Goal: Transaction & Acquisition: Purchase product/service

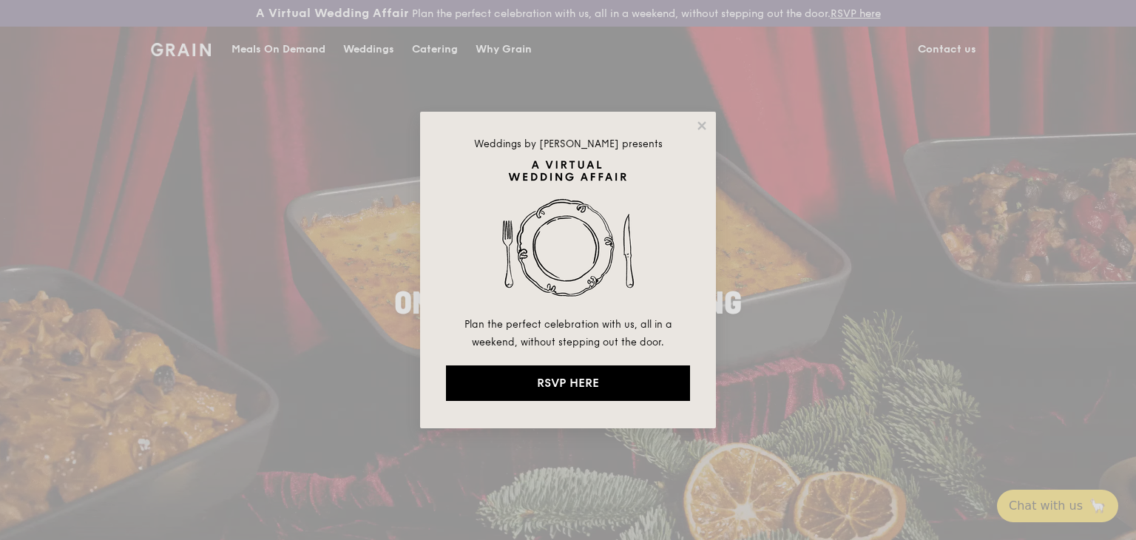
click at [748, 301] on div "Weddings by [PERSON_NAME] presents Plan the perfect celebration with us, all in…" at bounding box center [568, 270] width 1136 height 540
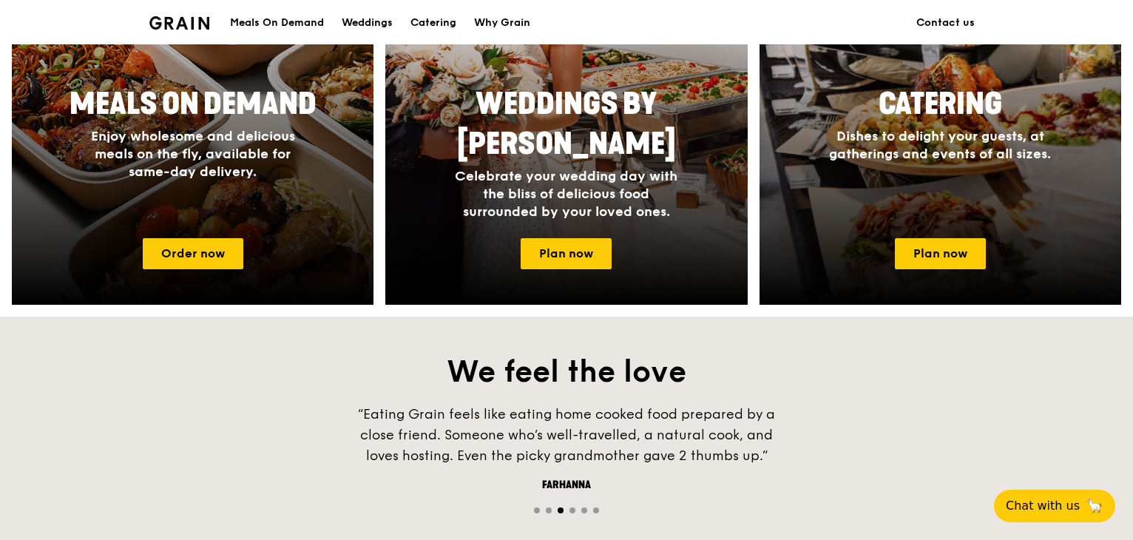
scroll to position [739, 0]
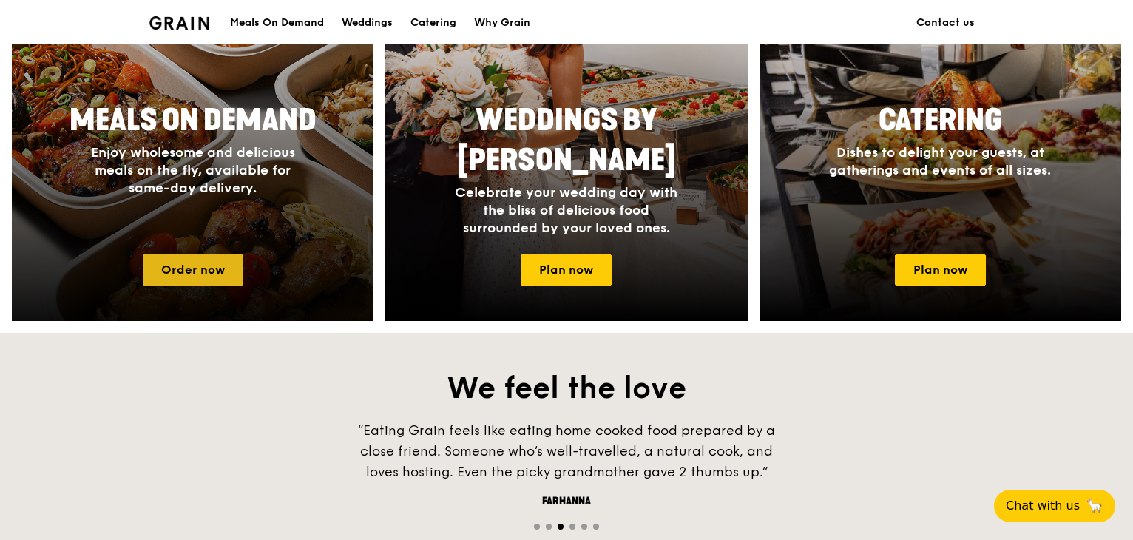
click at [174, 272] on link "Order now" at bounding box center [193, 269] width 101 height 31
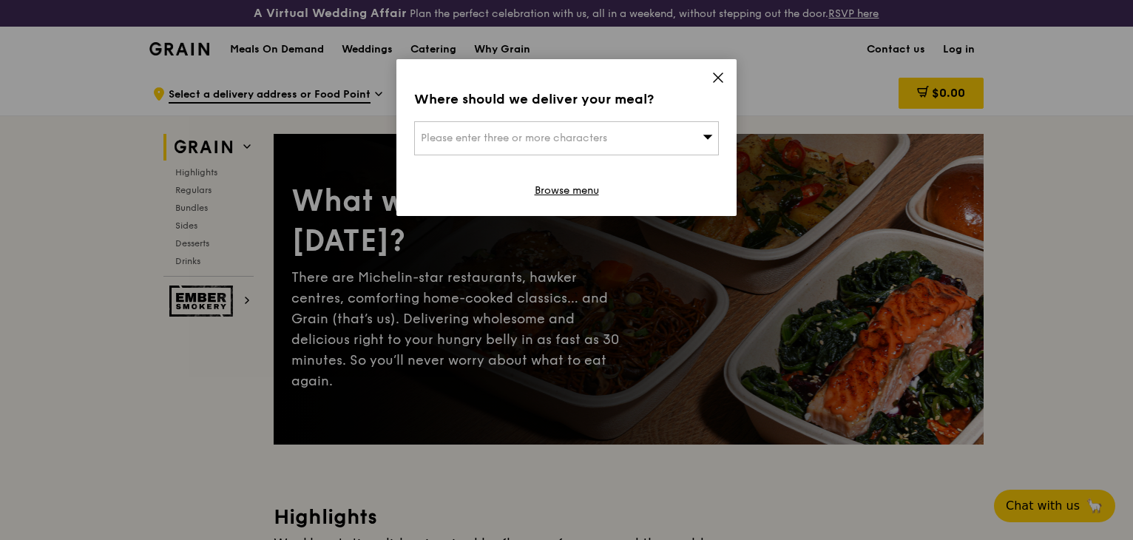
click at [674, 143] on div "Please enter three or more characters" at bounding box center [566, 138] width 305 height 34
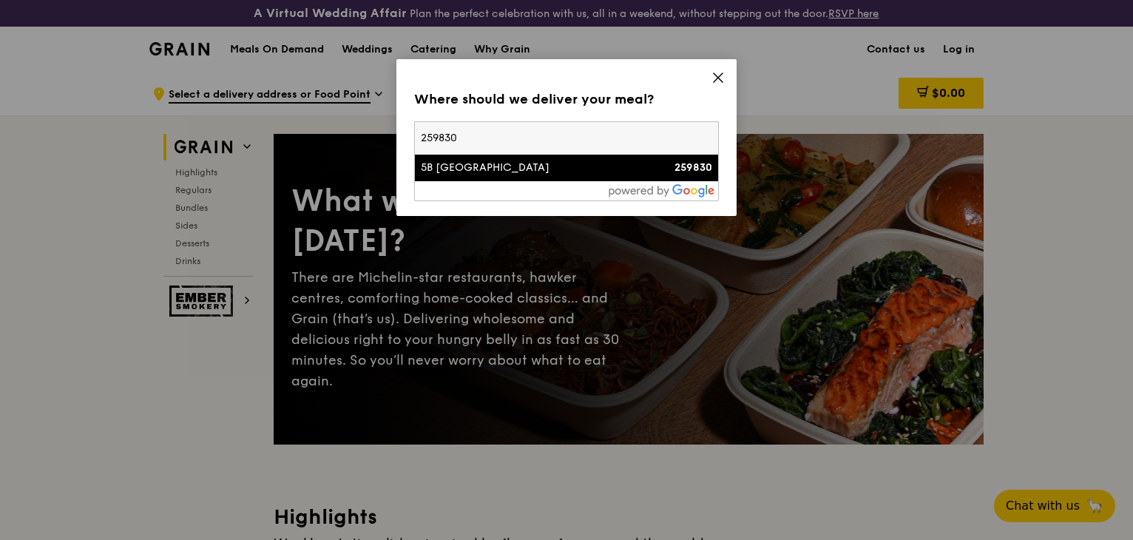
type input "259830"
click at [564, 177] on li "5B [GEOGRAPHIC_DATA] 259830" at bounding box center [566, 168] width 303 height 27
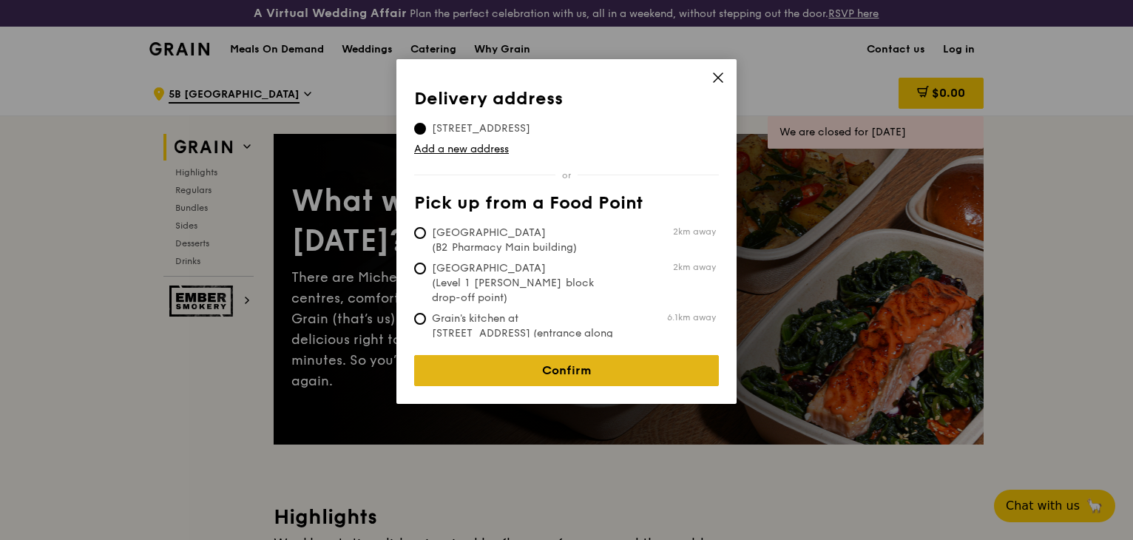
click at [595, 356] on link "Confirm" at bounding box center [566, 370] width 305 height 31
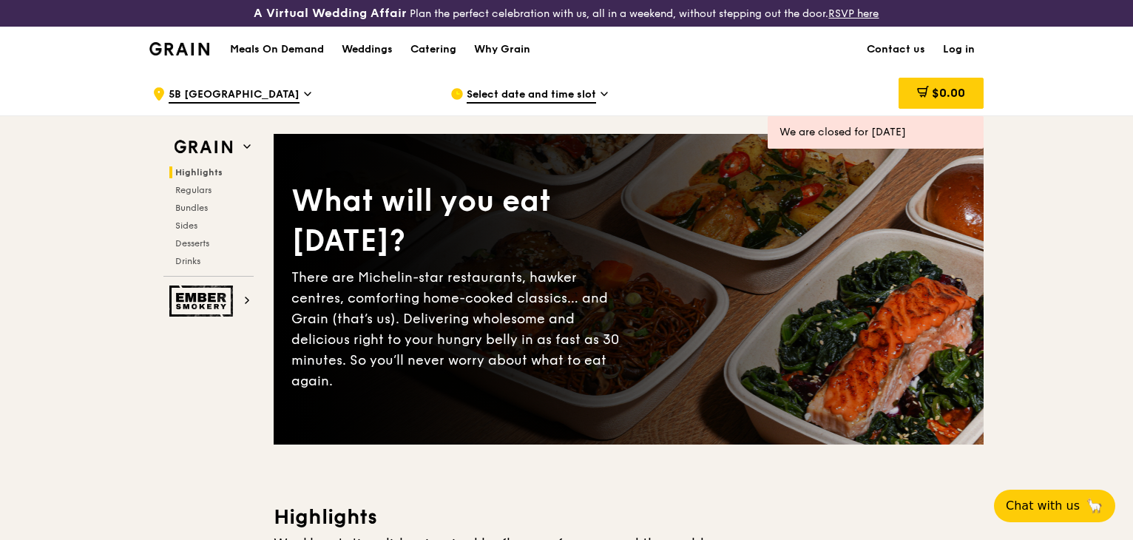
click at [571, 95] on span "Select date and time slot" at bounding box center [530, 95] width 129 height 16
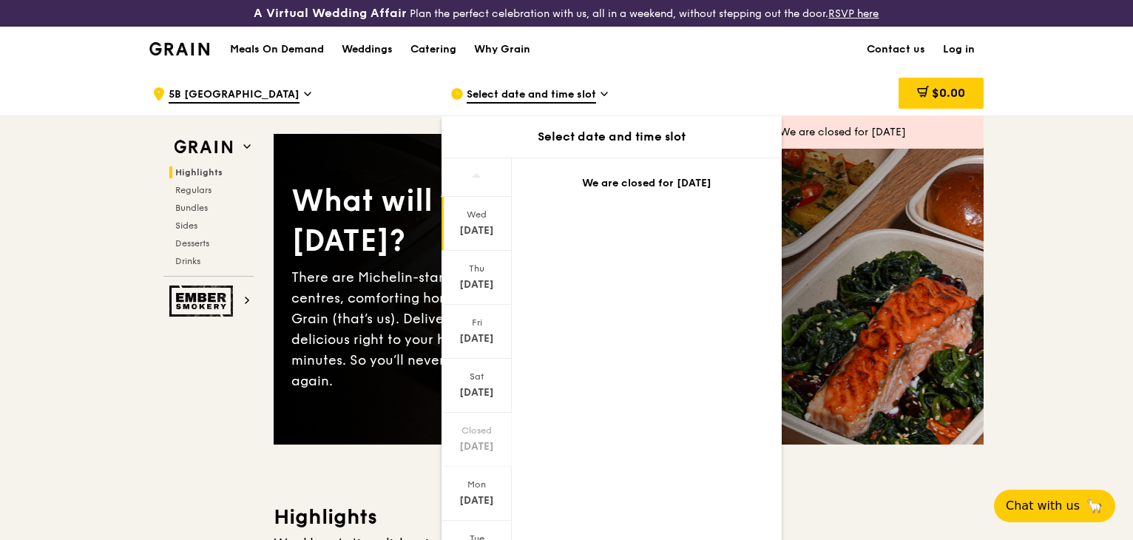
click at [571, 95] on span "Select date and time slot" at bounding box center [530, 95] width 129 height 16
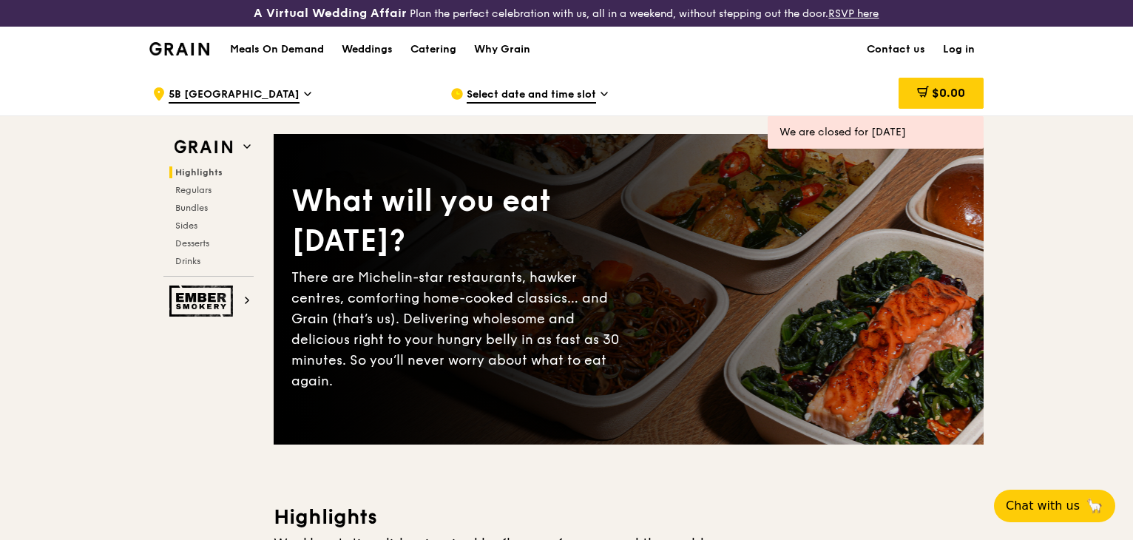
click at [546, 92] on span "Select date and time slot" at bounding box center [530, 95] width 129 height 16
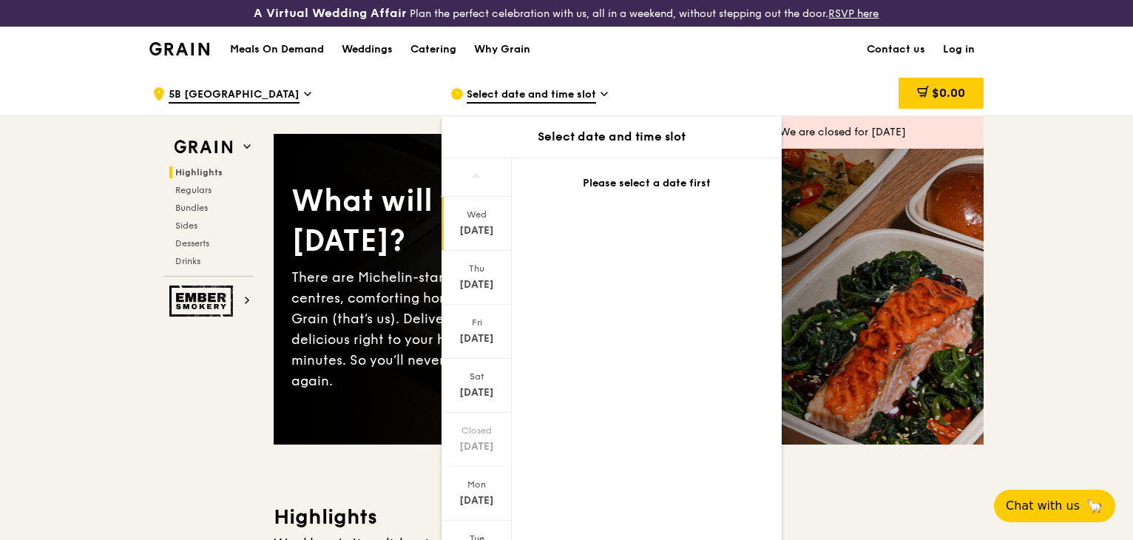
click at [465, 233] on div "[DATE]" at bounding box center [477, 230] width 66 height 15
click at [472, 282] on div "[DATE]" at bounding box center [477, 284] width 66 height 15
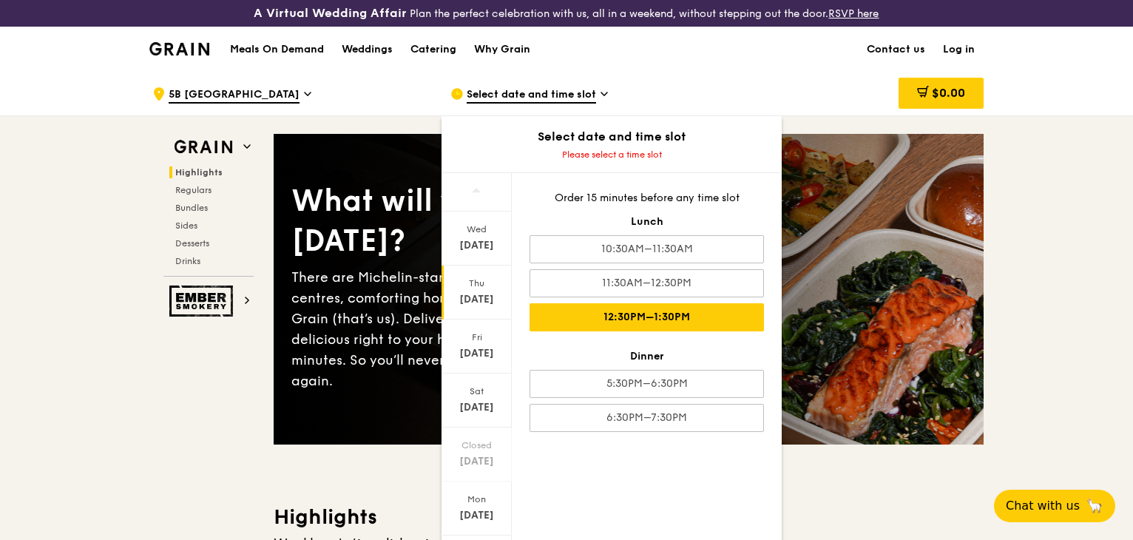
click at [701, 309] on div "12:30PM–1:30PM" at bounding box center [646, 317] width 234 height 28
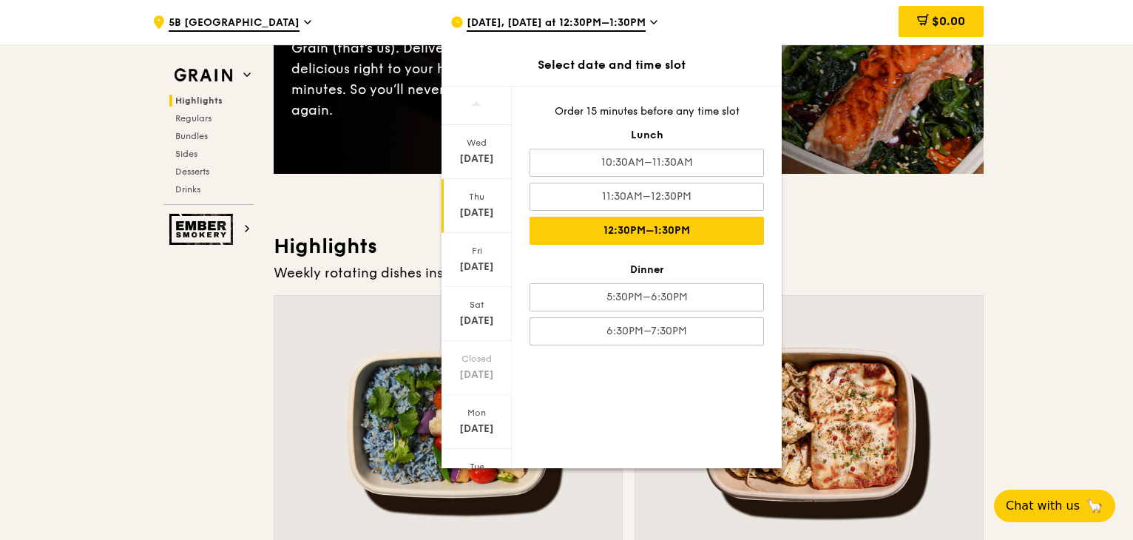
scroll to position [296, 0]
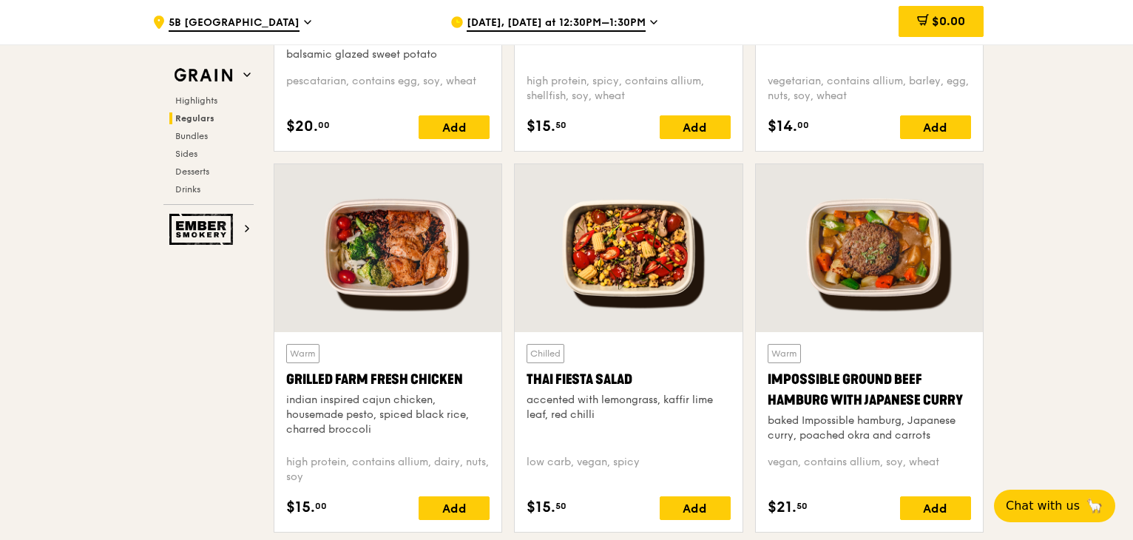
scroll to position [1774, 0]
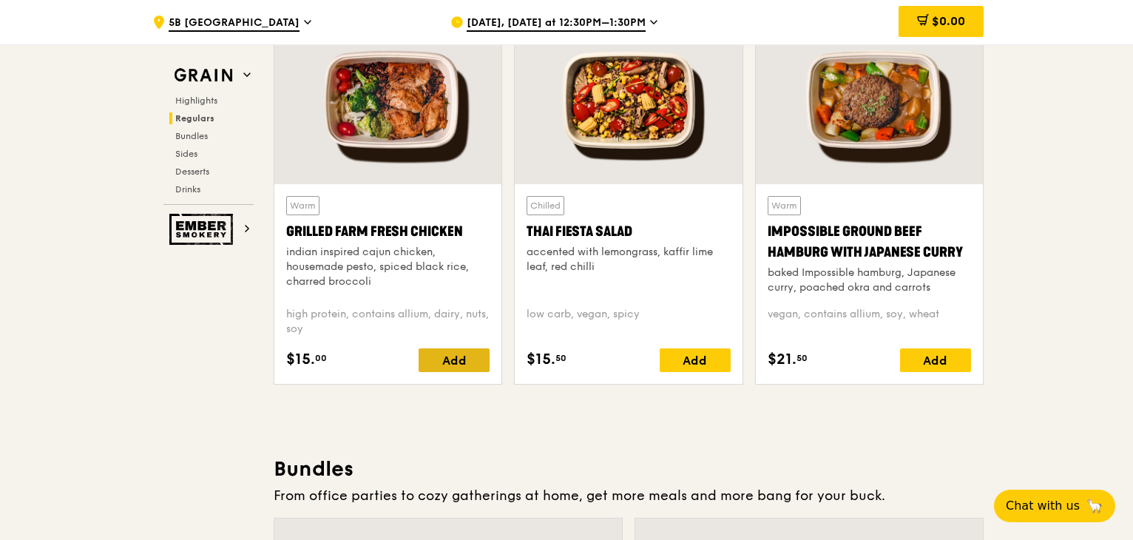
click at [449, 356] on div "Add" at bounding box center [453, 360] width 71 height 24
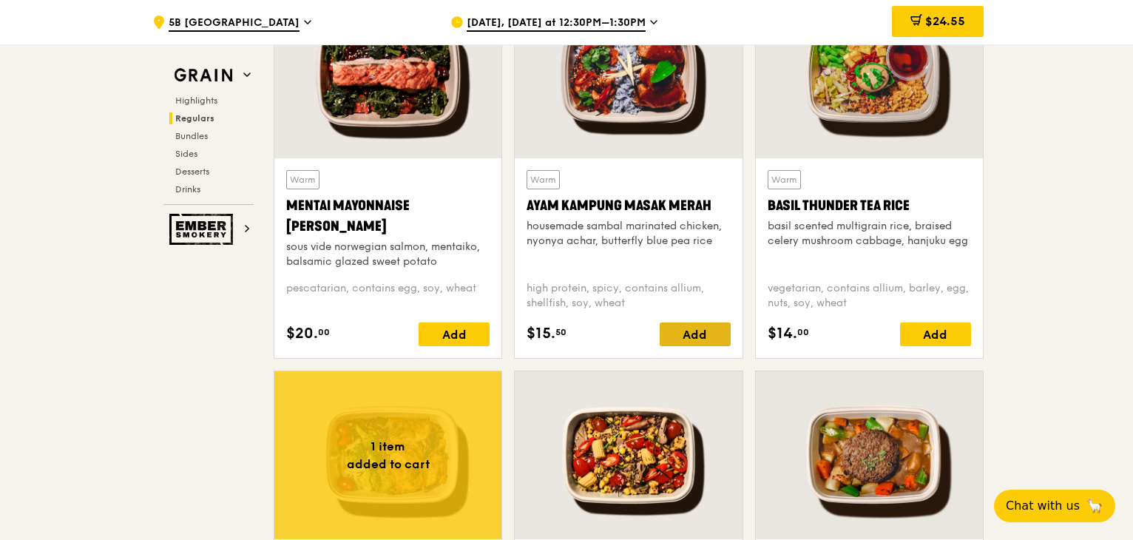
scroll to position [1479, 0]
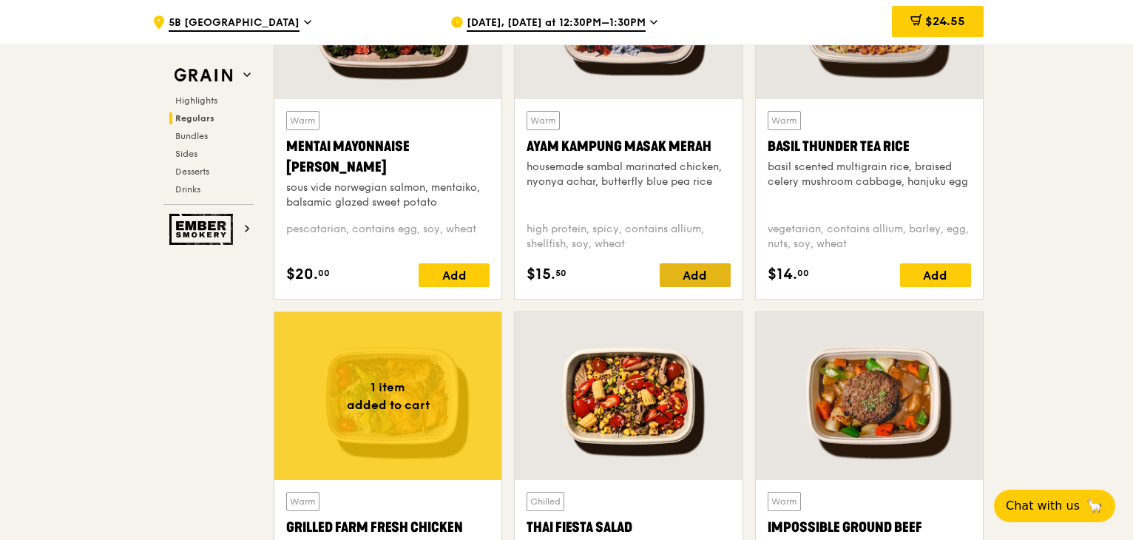
click at [690, 279] on div "Add" at bounding box center [694, 275] width 71 height 24
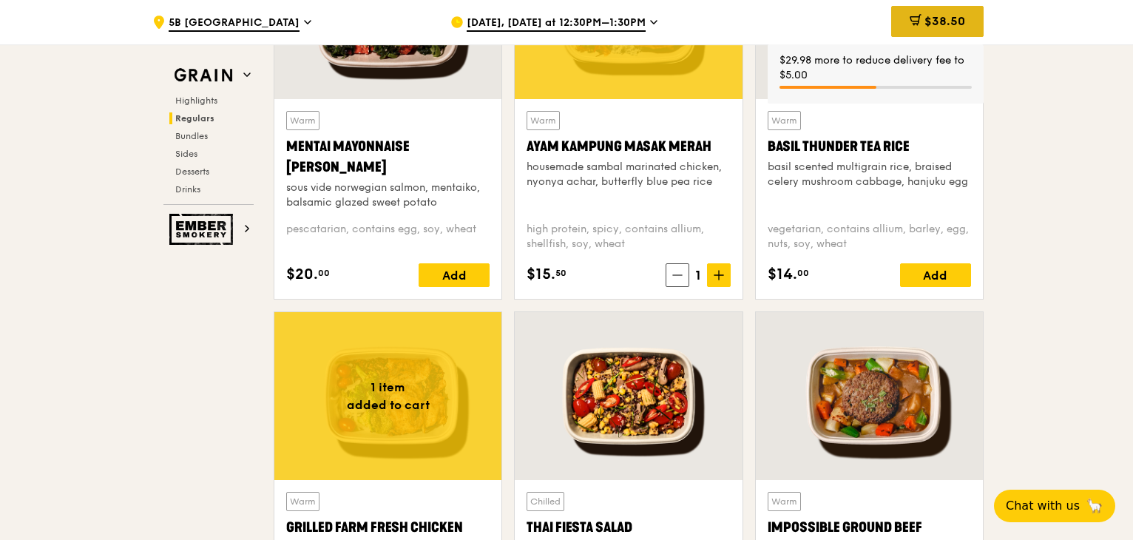
click at [946, 27] on span "$38.50" at bounding box center [944, 21] width 41 height 14
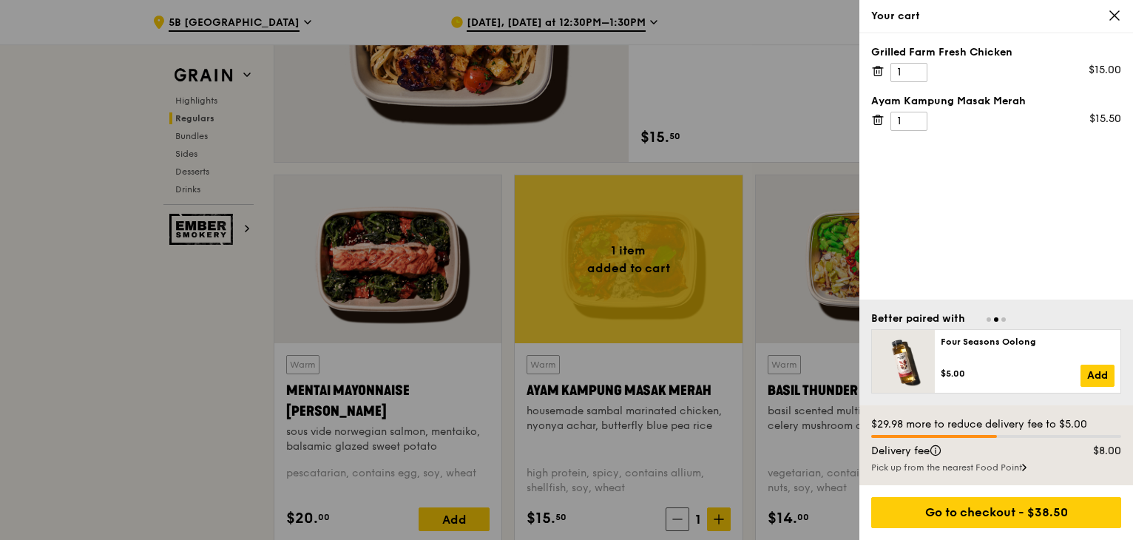
scroll to position [1257, 0]
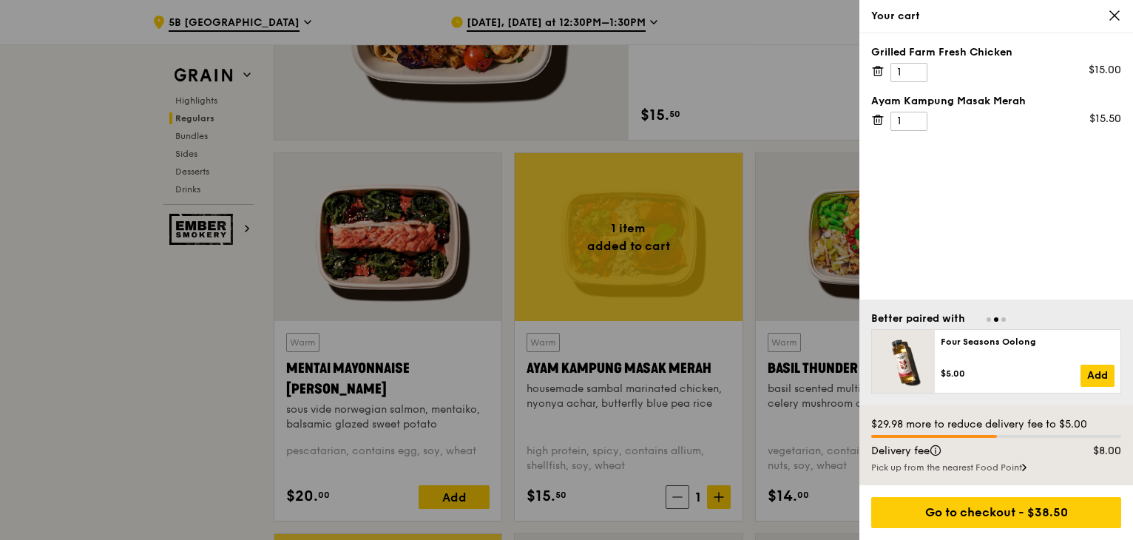
click at [173, 397] on div at bounding box center [566, 270] width 1133 height 540
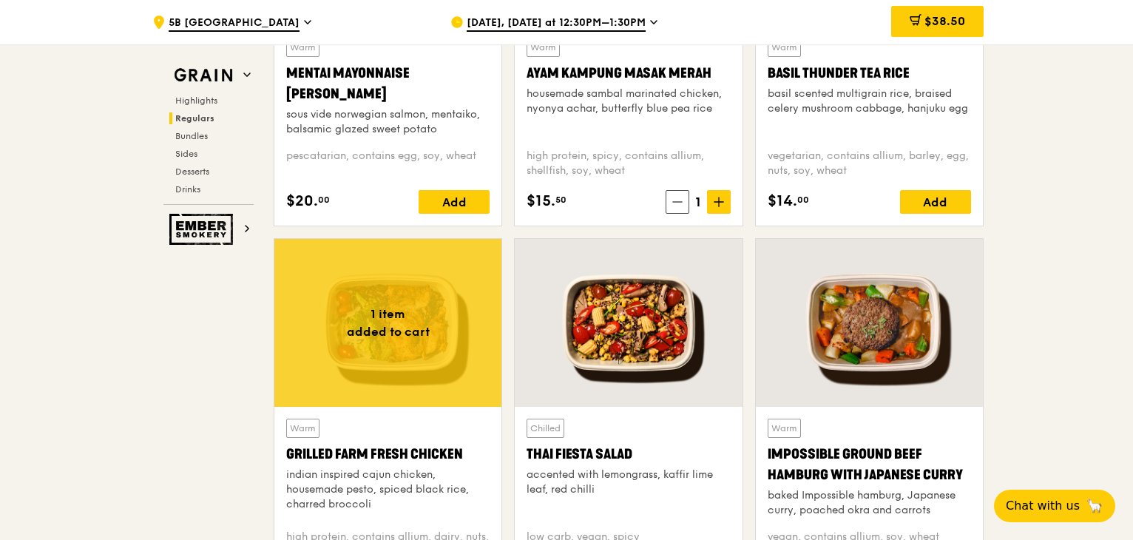
scroll to position [1331, 0]
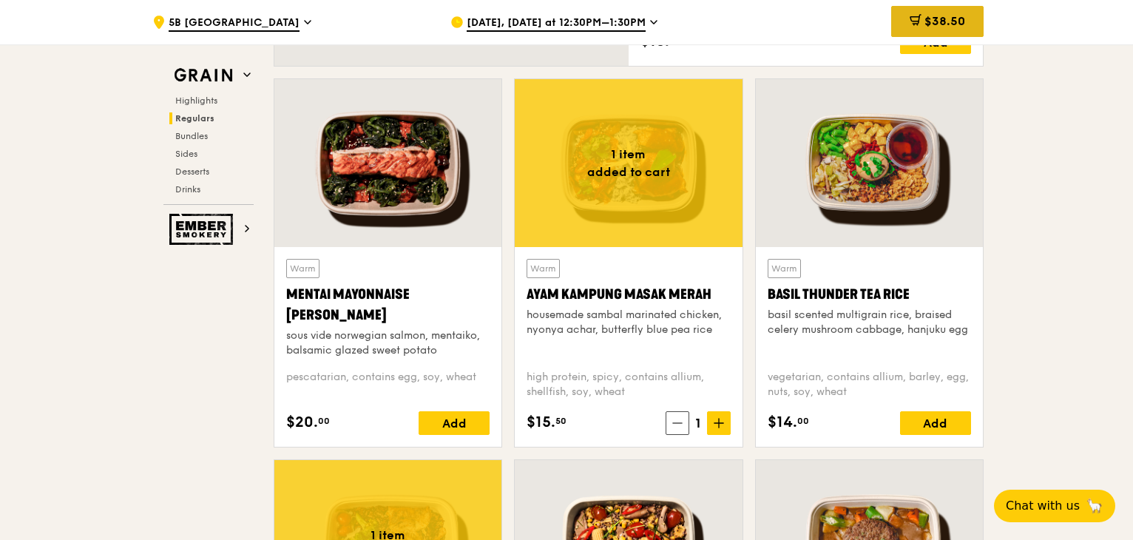
click at [924, 24] on span "$38.50" at bounding box center [944, 21] width 41 height 14
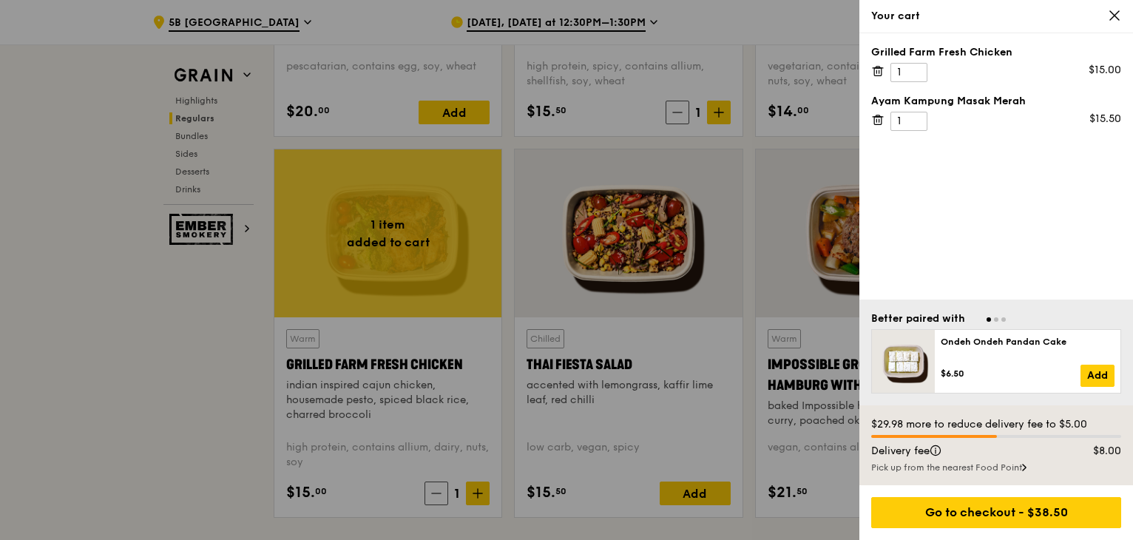
scroll to position [1700, 0]
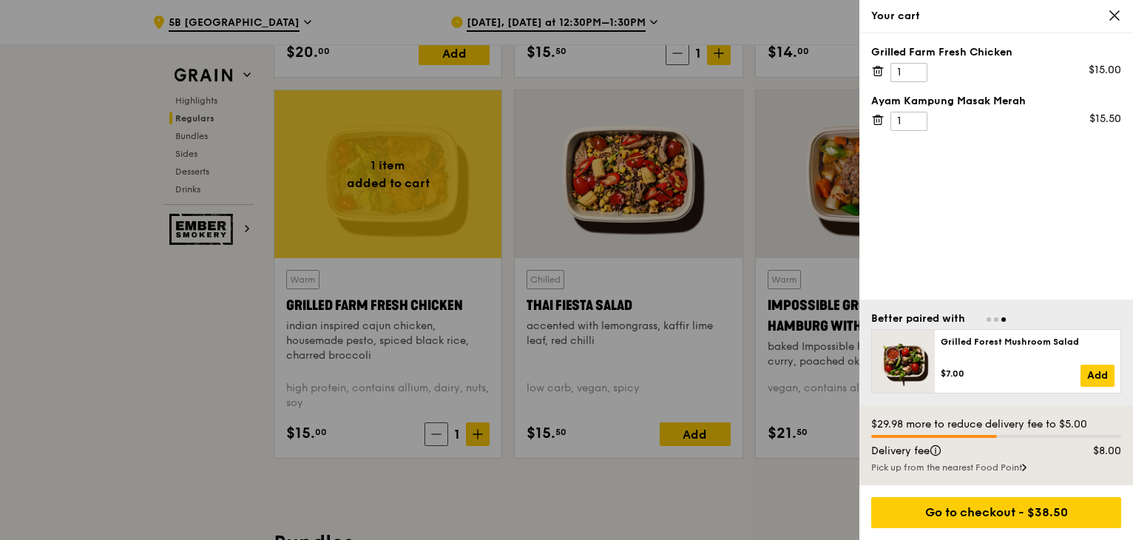
click at [214, 382] on div at bounding box center [566, 270] width 1133 height 540
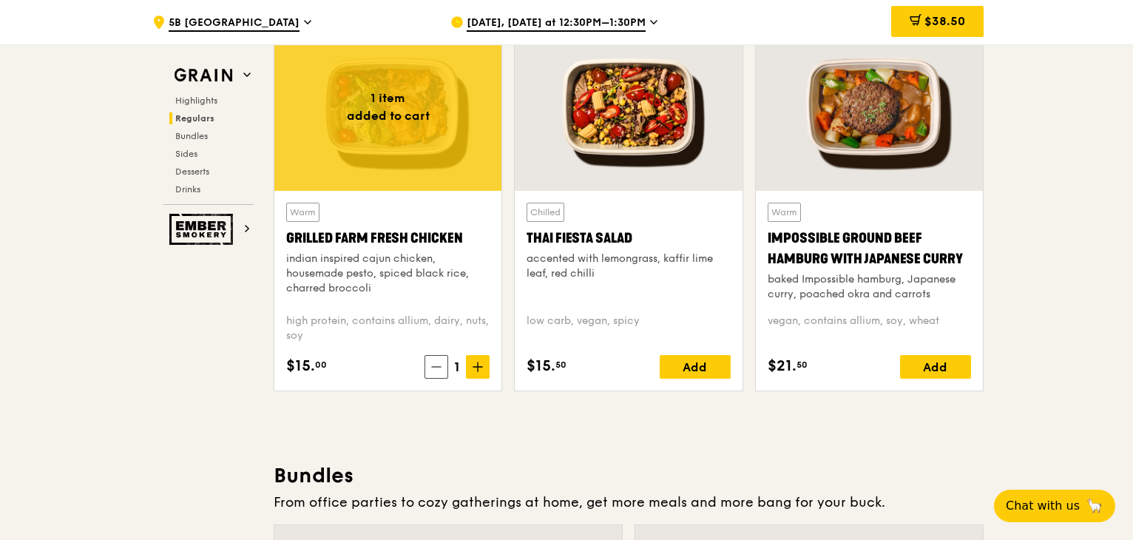
scroll to position [1774, 0]
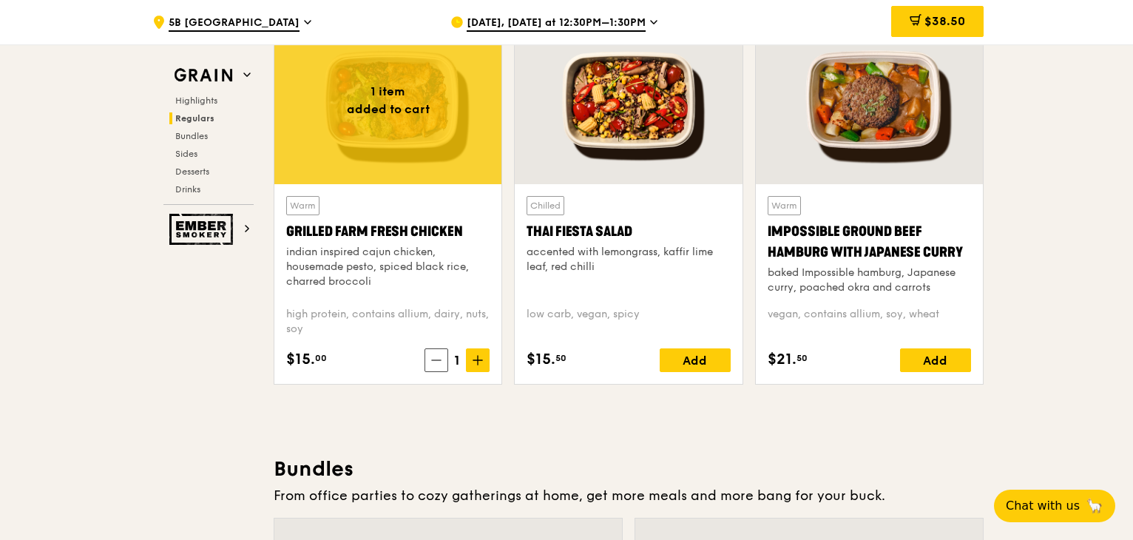
click at [321, 245] on div "indian inspired cajun chicken, housemade pesto, spiced black rice, charred broc…" at bounding box center [387, 267] width 203 height 44
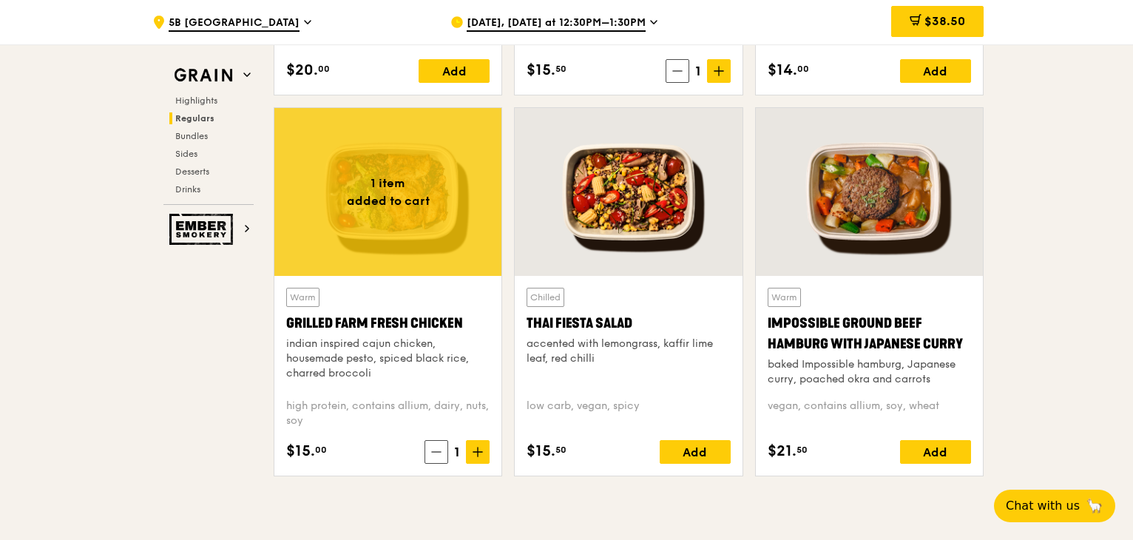
scroll to position [1552, 0]
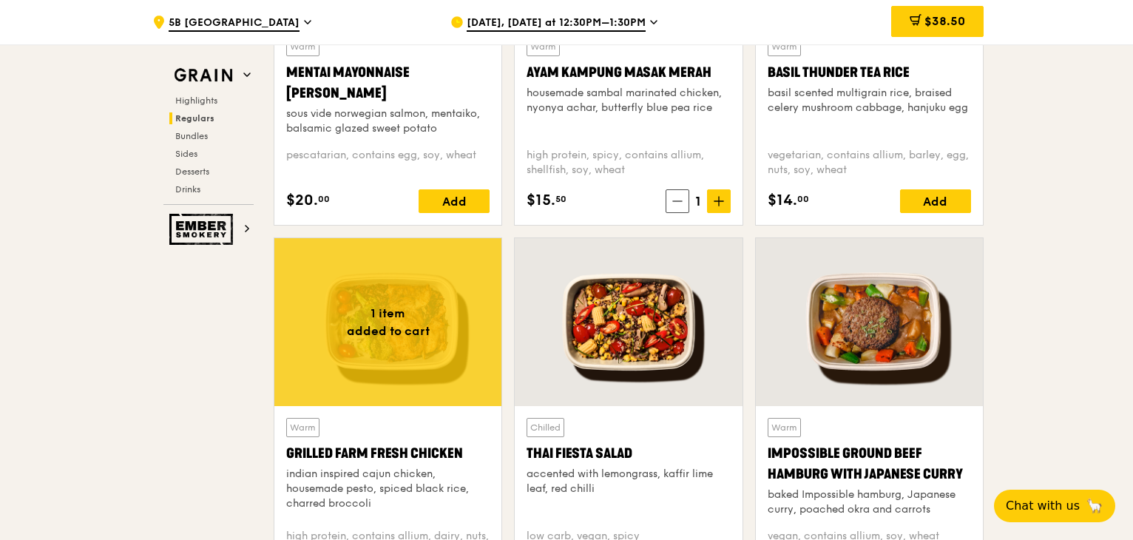
click at [592, 168] on div "high protein, spicy, contains allium, shellfish, soy, wheat" at bounding box center [627, 163] width 203 height 30
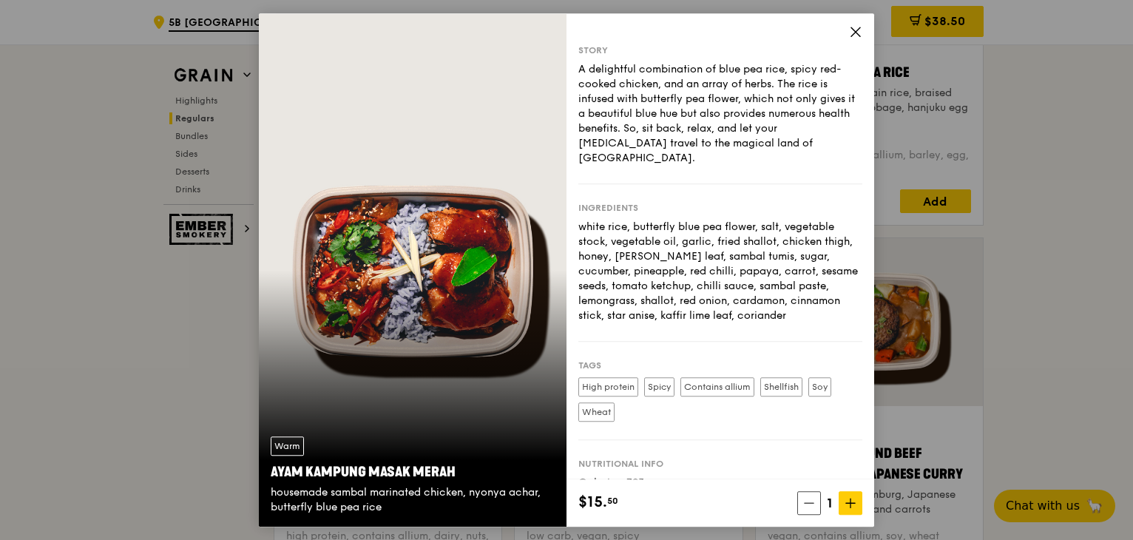
click at [860, 25] on icon at bounding box center [855, 31] width 13 height 13
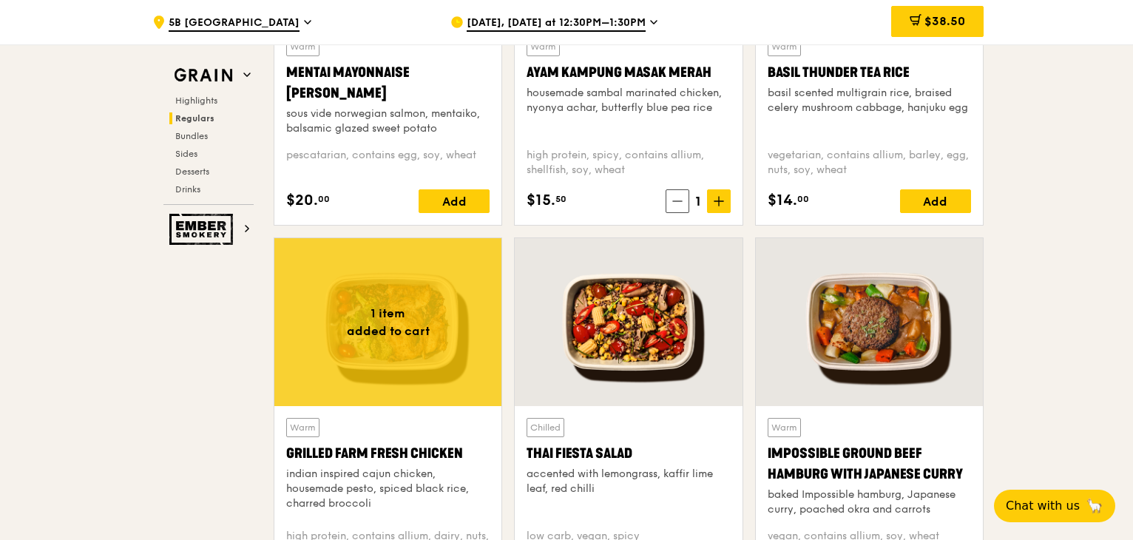
click at [871, 95] on div "basil scented multigrain rice, braised celery mushroom cabbage, hanjuku egg" at bounding box center [868, 101] width 203 height 30
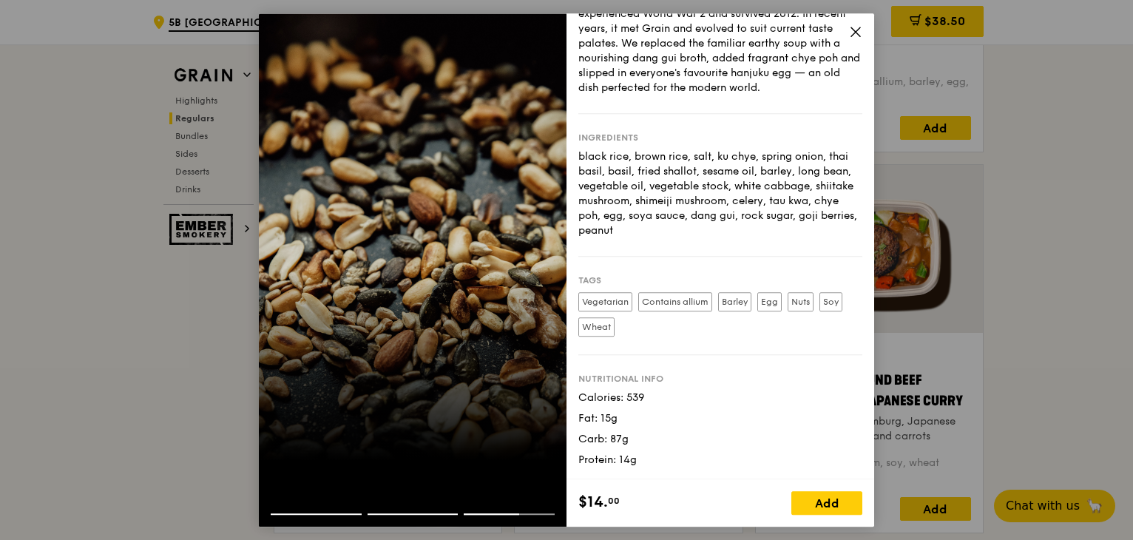
scroll to position [1626, 0]
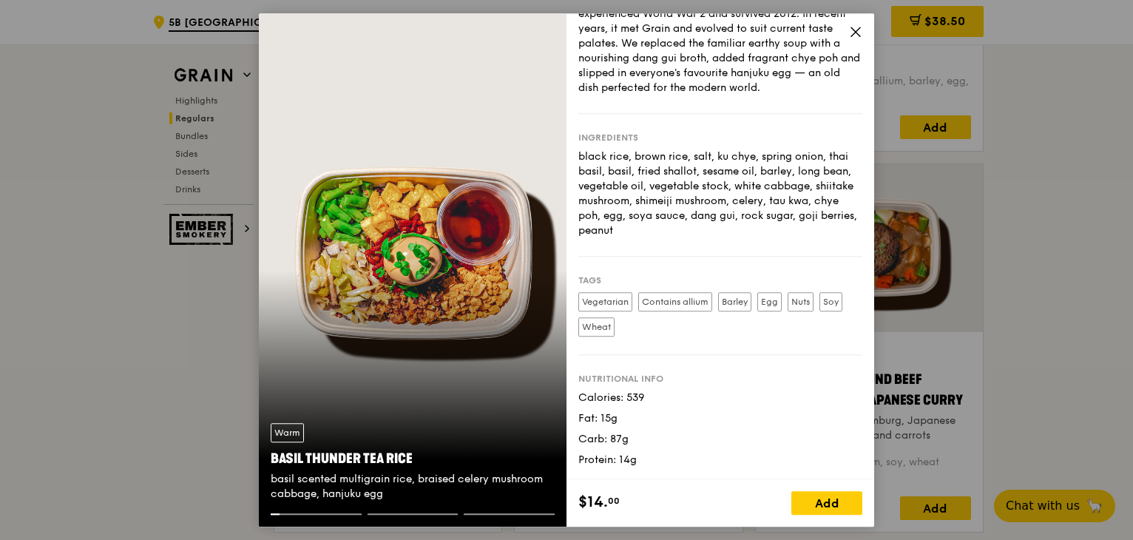
click at [852, 37] on icon at bounding box center [855, 31] width 13 height 13
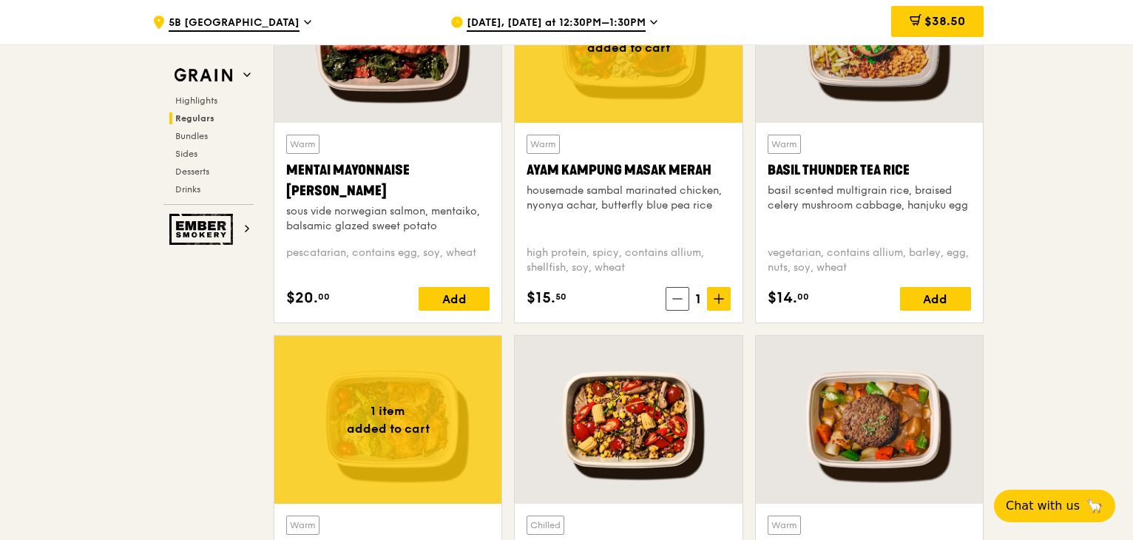
scroll to position [1405, 0]
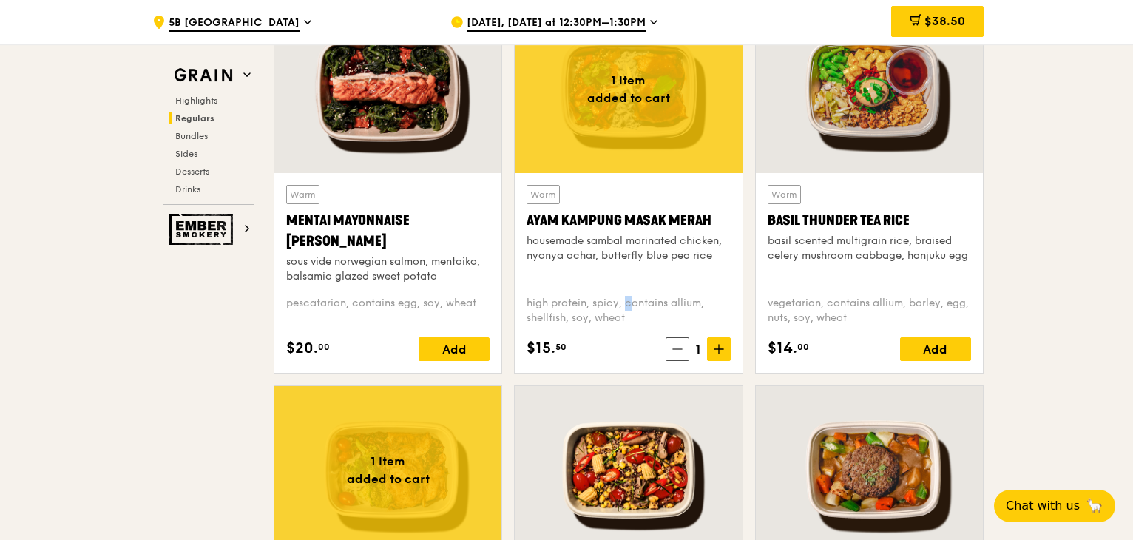
click at [596, 290] on div "Warm Ayam [GEOGRAPHIC_DATA] housemade sambal marinated chicken, nyonya achar, b…" at bounding box center [627, 273] width 203 height 176
click at [637, 239] on div "housemade sambal marinated chicken, nyonya achar, butterfly blue pea rice" at bounding box center [627, 249] width 203 height 30
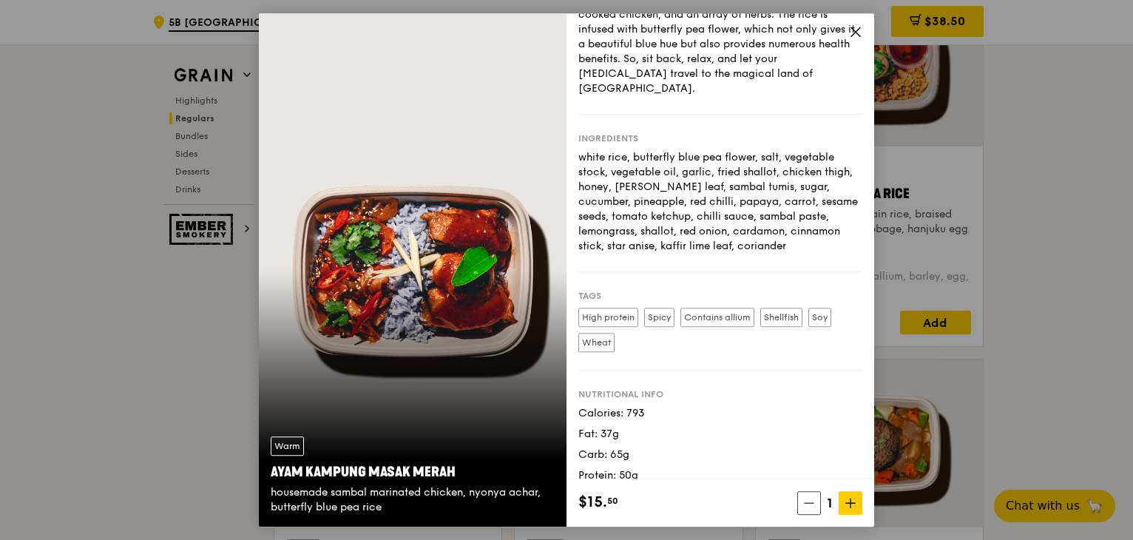
scroll to position [1479, 0]
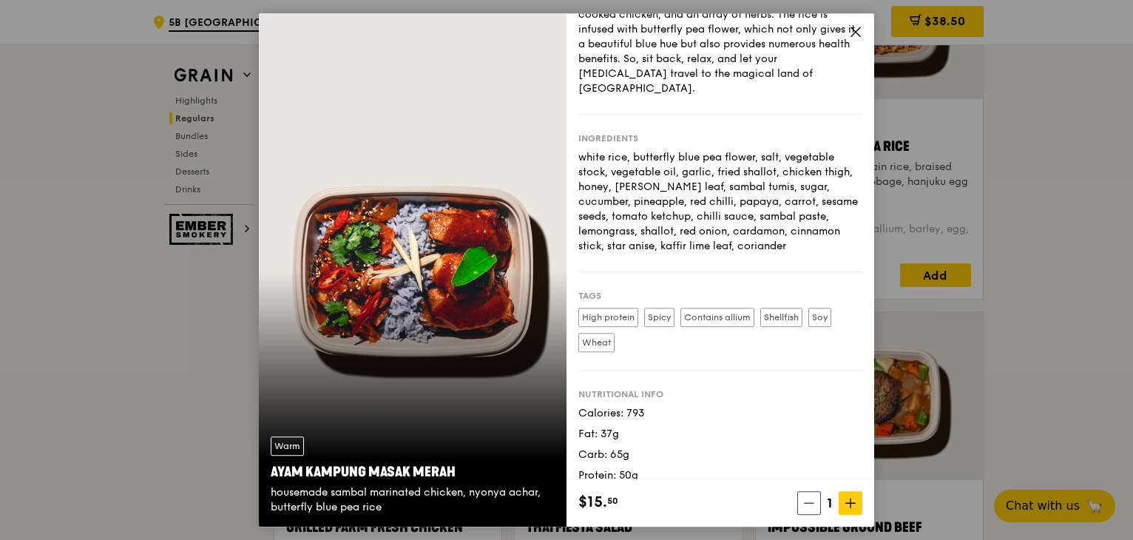
click at [857, 34] on icon at bounding box center [855, 31] width 13 height 13
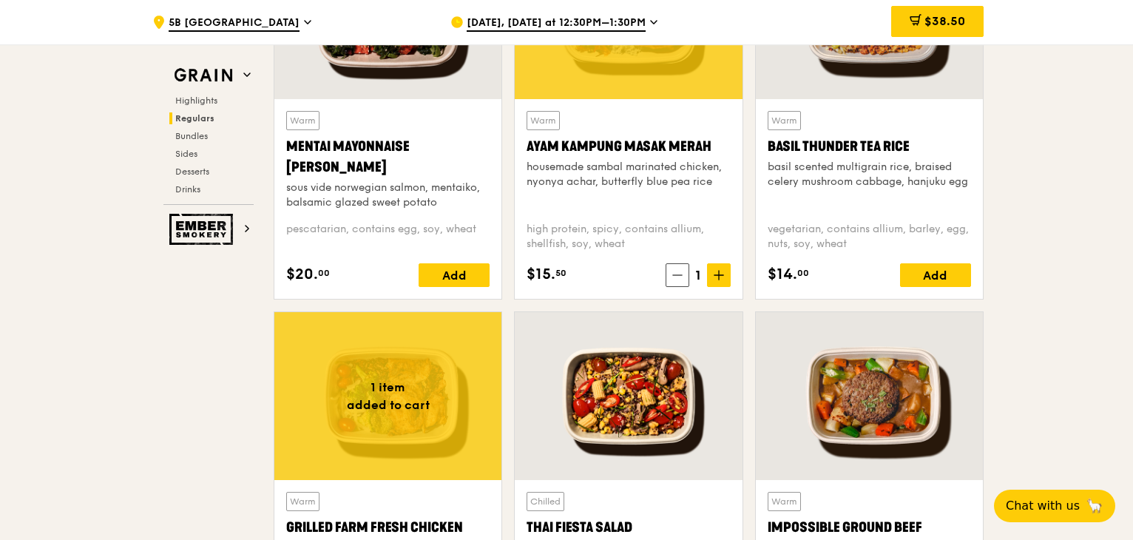
scroll to position [1552, 0]
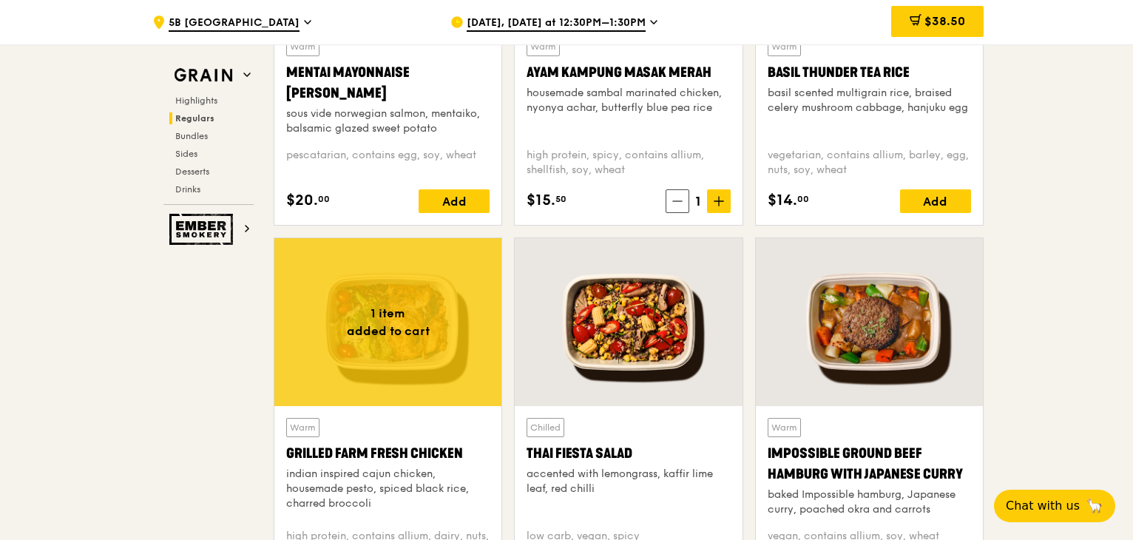
click at [435, 457] on div "Grilled Farm Fresh Chicken" at bounding box center [387, 453] width 203 height 21
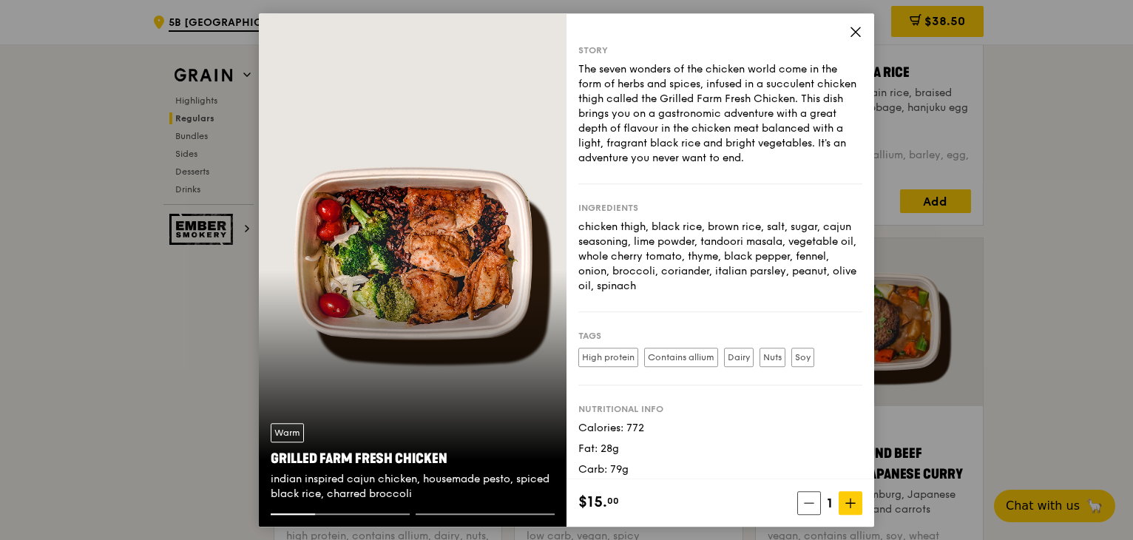
scroll to position [30, 0]
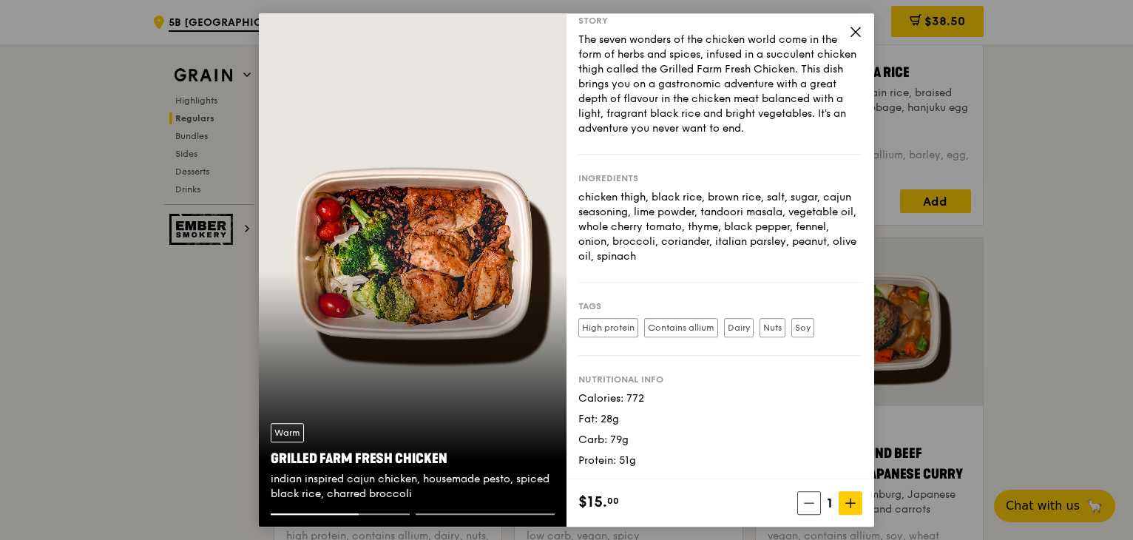
click at [860, 26] on icon at bounding box center [855, 31] width 13 height 13
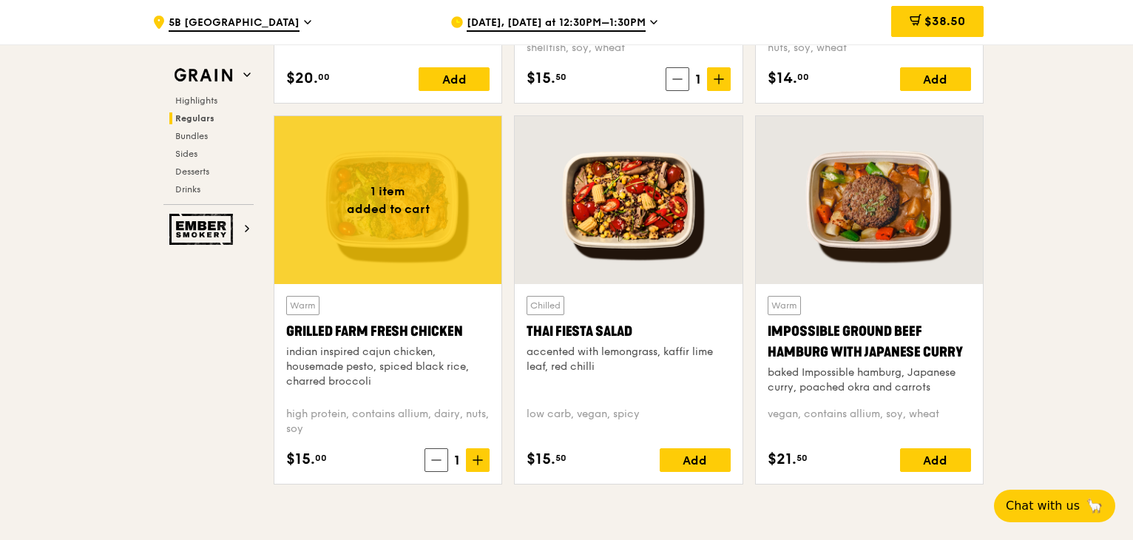
scroll to position [1700, 0]
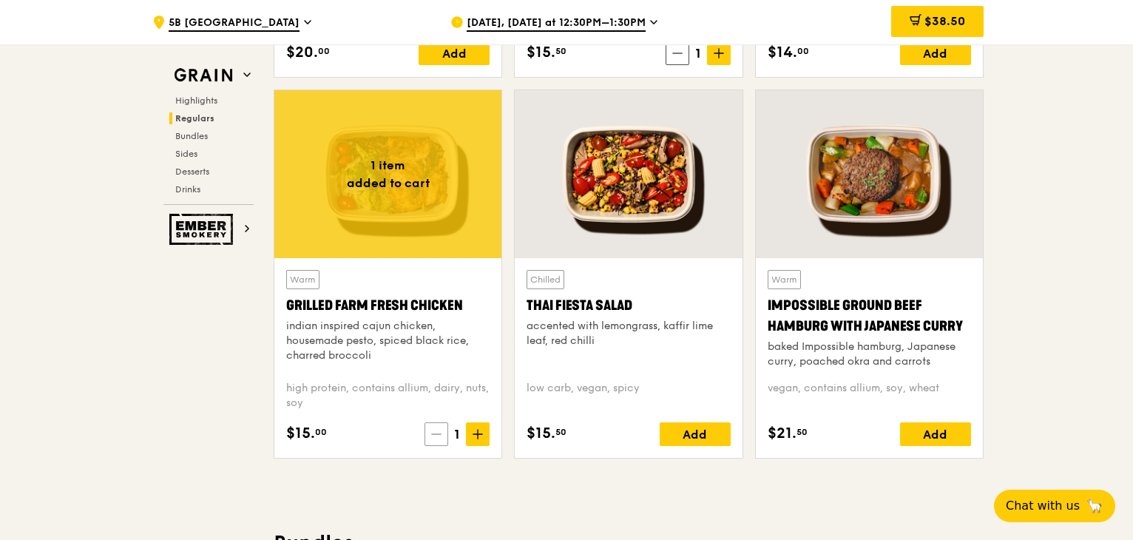
click at [441, 431] on icon at bounding box center [436, 434] width 10 height 10
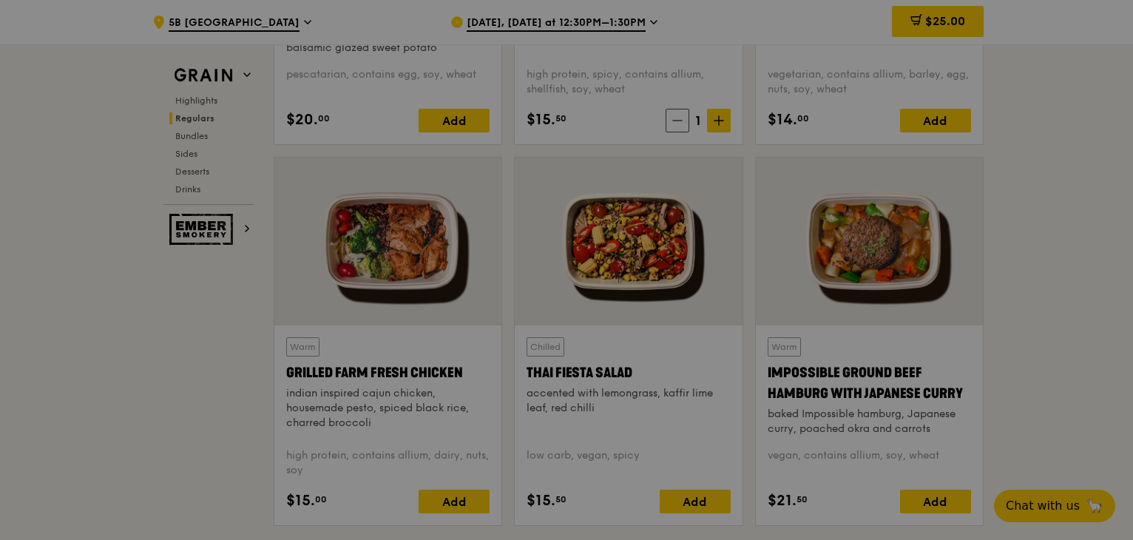
scroll to position [1552, 0]
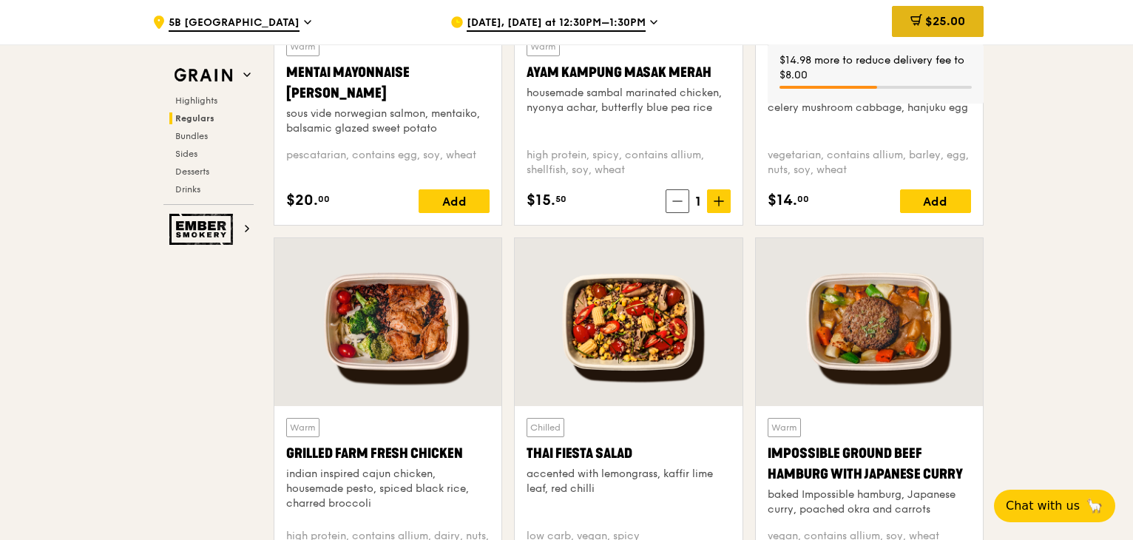
click at [943, 27] on span "$25.00" at bounding box center [945, 21] width 40 height 14
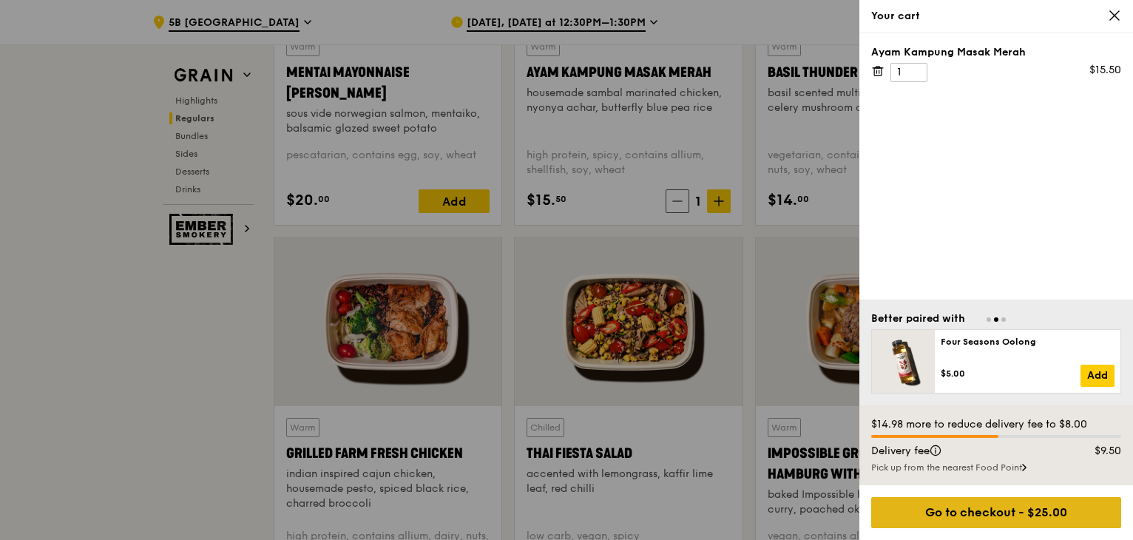
click at [1023, 509] on div "Go to checkout - $25.00" at bounding box center [996, 512] width 250 height 31
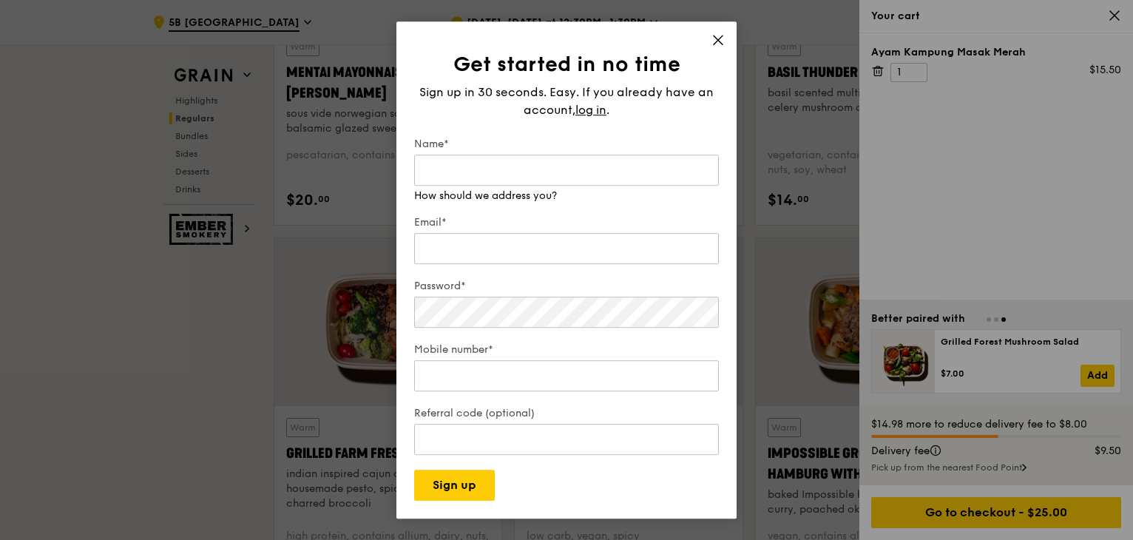
click at [716, 36] on div "Get started in no time Sign up in 30 seconds. Easy. If you already have an acco…" at bounding box center [566, 269] width 340 height 497
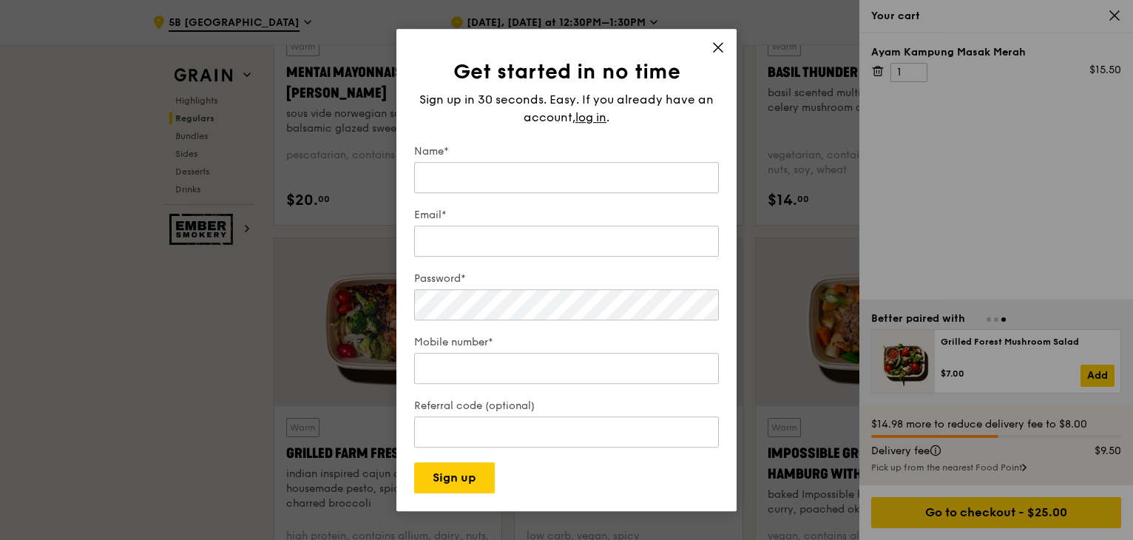
click at [717, 48] on icon at bounding box center [717, 47] width 9 height 9
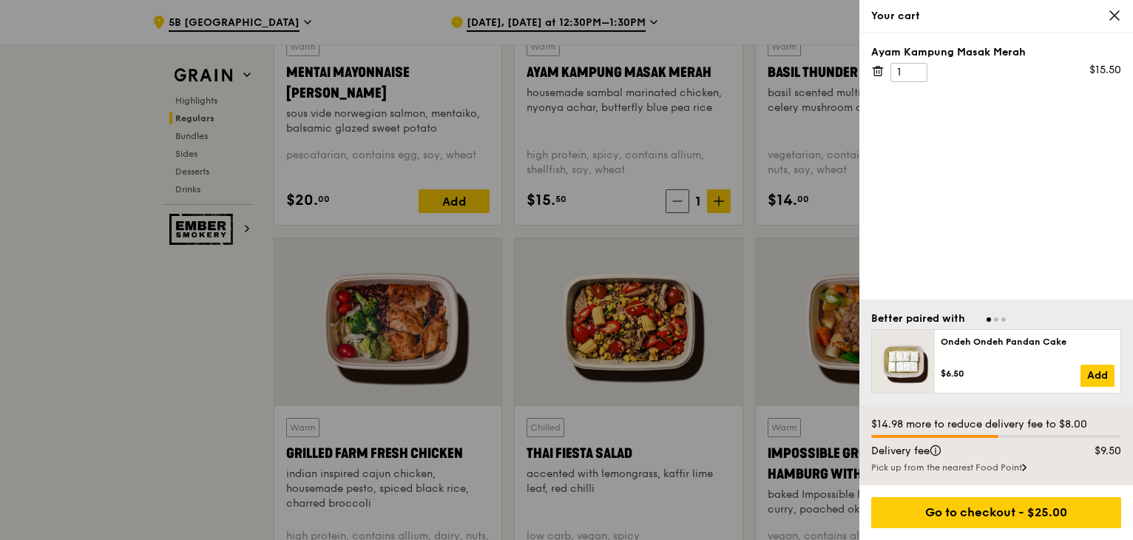
click at [664, 27] on div at bounding box center [566, 270] width 1133 height 540
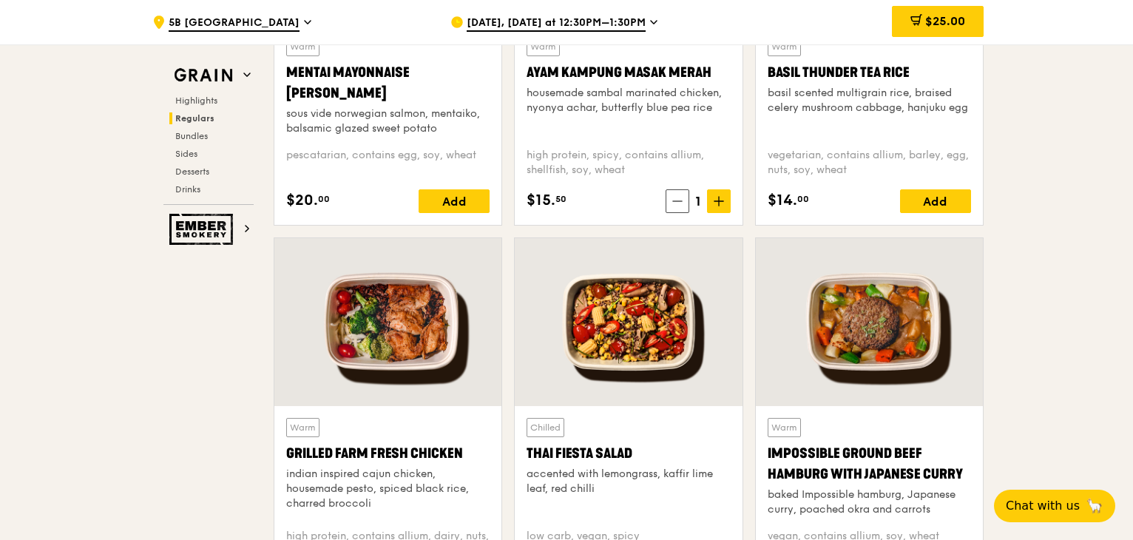
click at [657, 23] on icon at bounding box center [653, 22] width 7 height 13
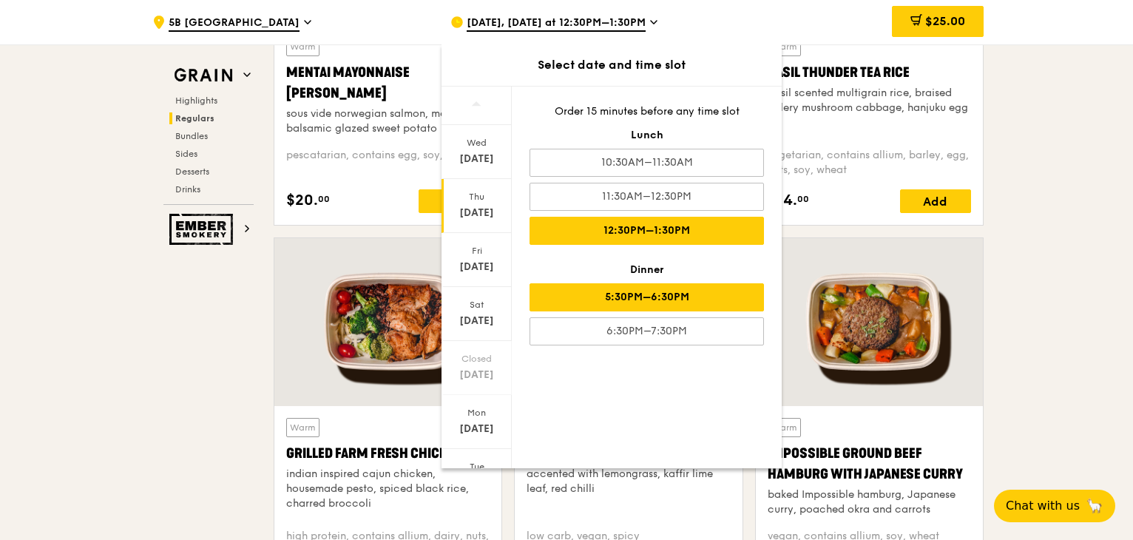
click at [671, 305] on div "5:30PM–6:30PM" at bounding box center [646, 297] width 234 height 28
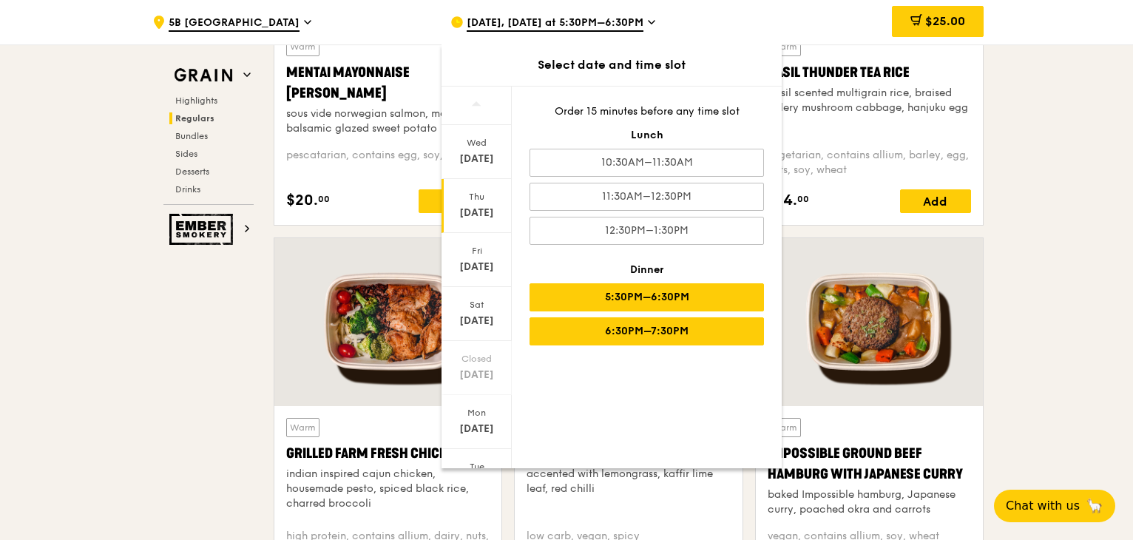
click at [665, 337] on div "6:30PM–7:30PM" at bounding box center [646, 331] width 234 height 28
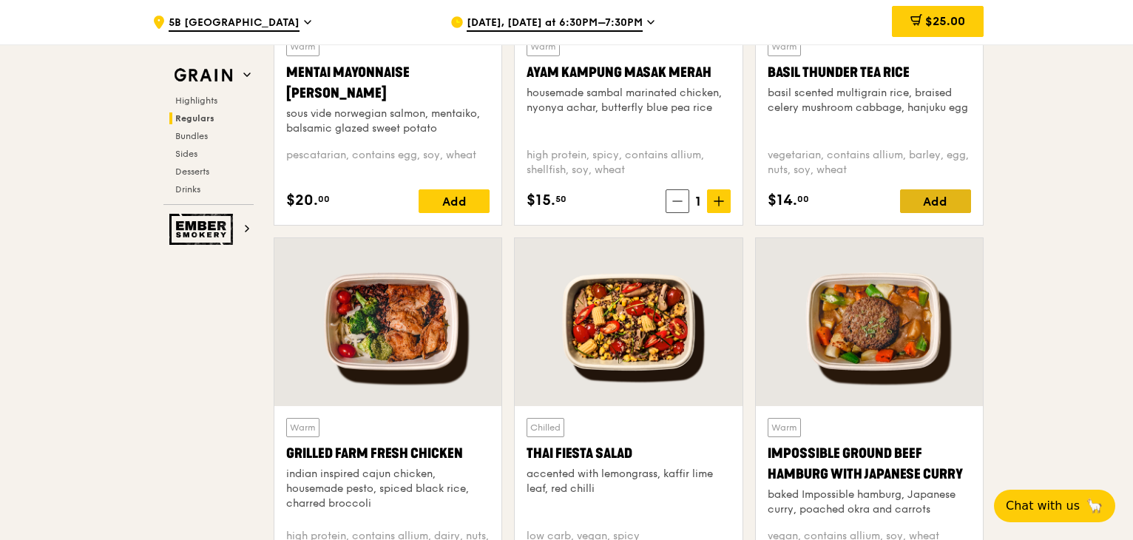
click at [934, 203] on div "Add" at bounding box center [935, 201] width 71 height 24
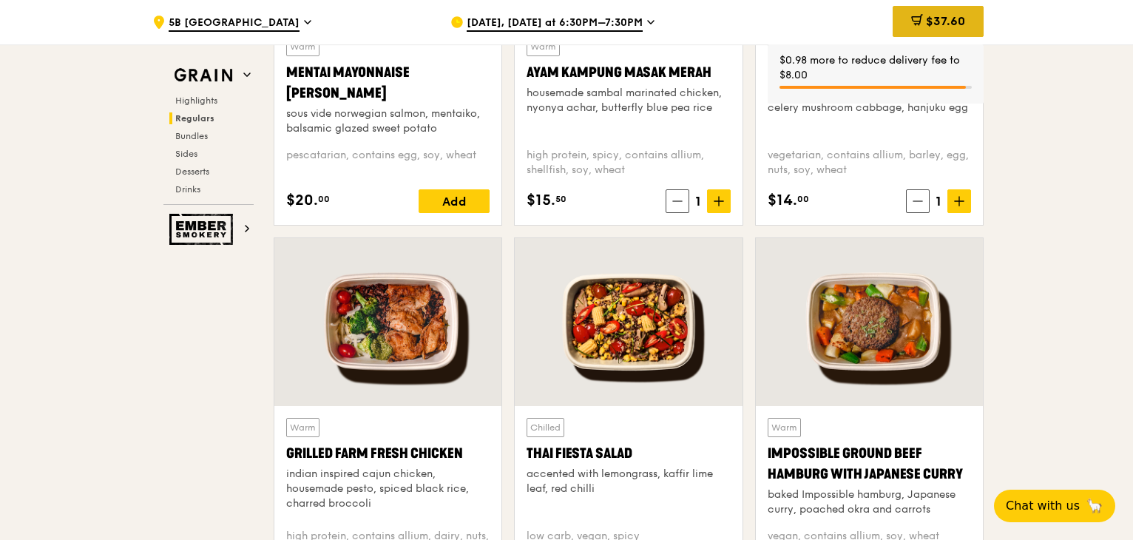
click at [942, 21] on span "$37.60" at bounding box center [945, 21] width 39 height 14
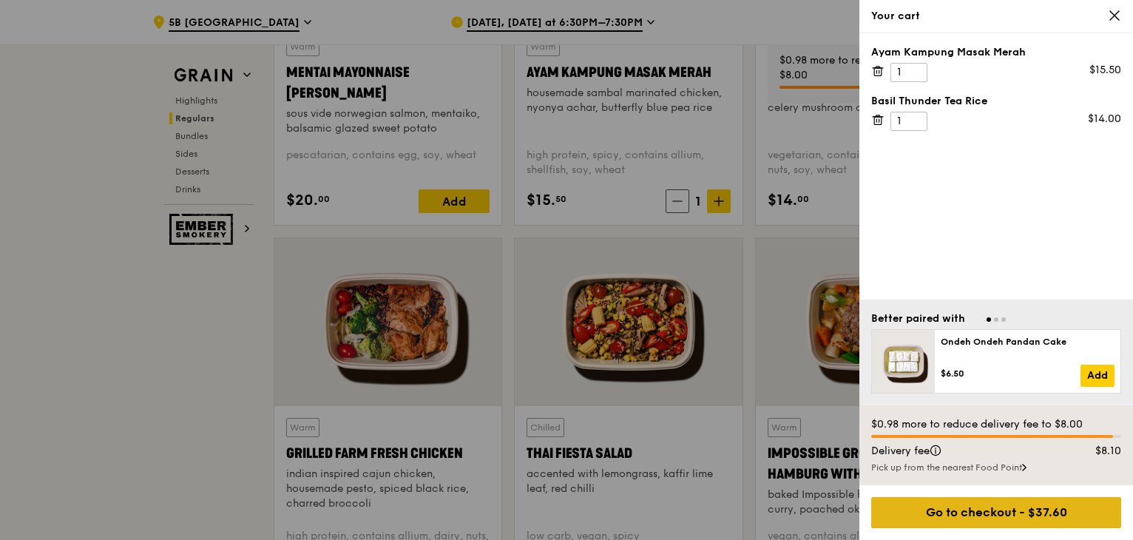
click at [1017, 513] on div "Go to checkout - $37.60" at bounding box center [996, 512] width 250 height 31
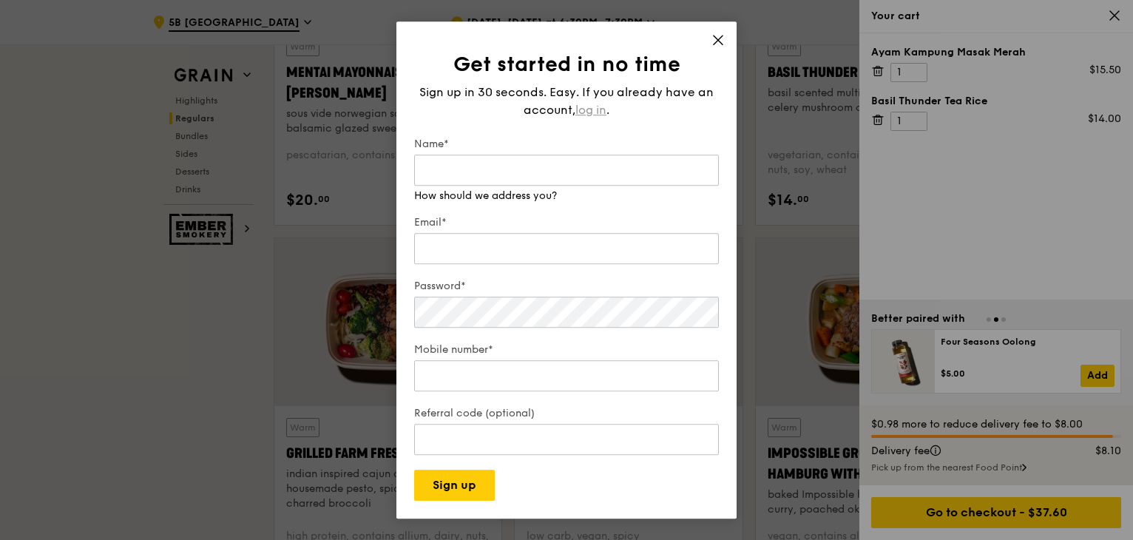
click at [588, 111] on span "log in" at bounding box center [590, 110] width 31 height 18
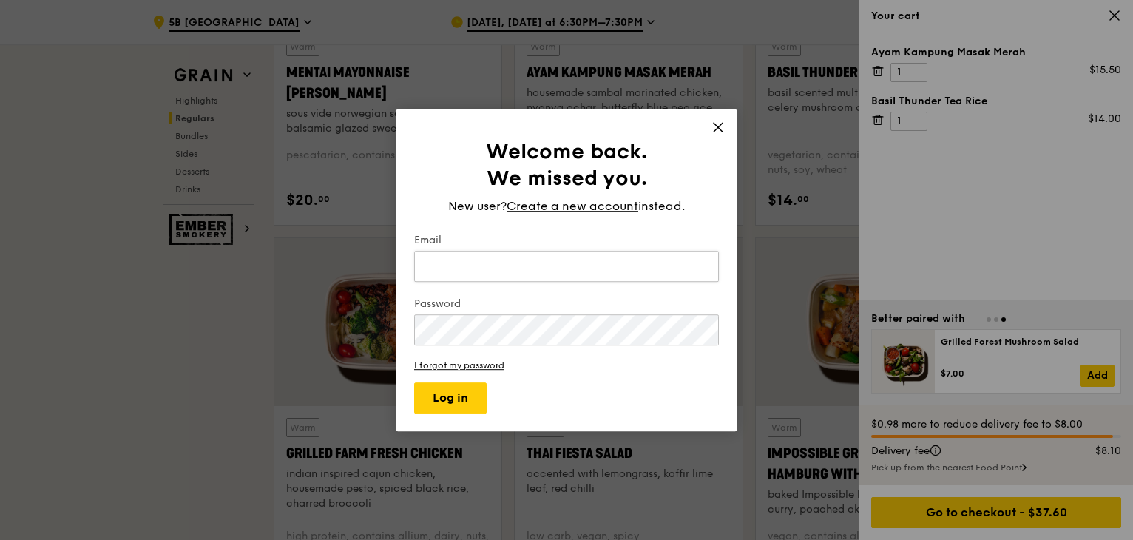
click at [568, 270] on input "Email" at bounding box center [566, 266] width 305 height 31
click at [523, 275] on input "Email" at bounding box center [566, 266] width 305 height 31
click at [486, 267] on input "Email" at bounding box center [566, 266] width 305 height 31
click at [473, 271] on input "Email" at bounding box center [566, 266] width 305 height 31
click at [437, 262] on input "Email" at bounding box center [566, 266] width 305 height 31
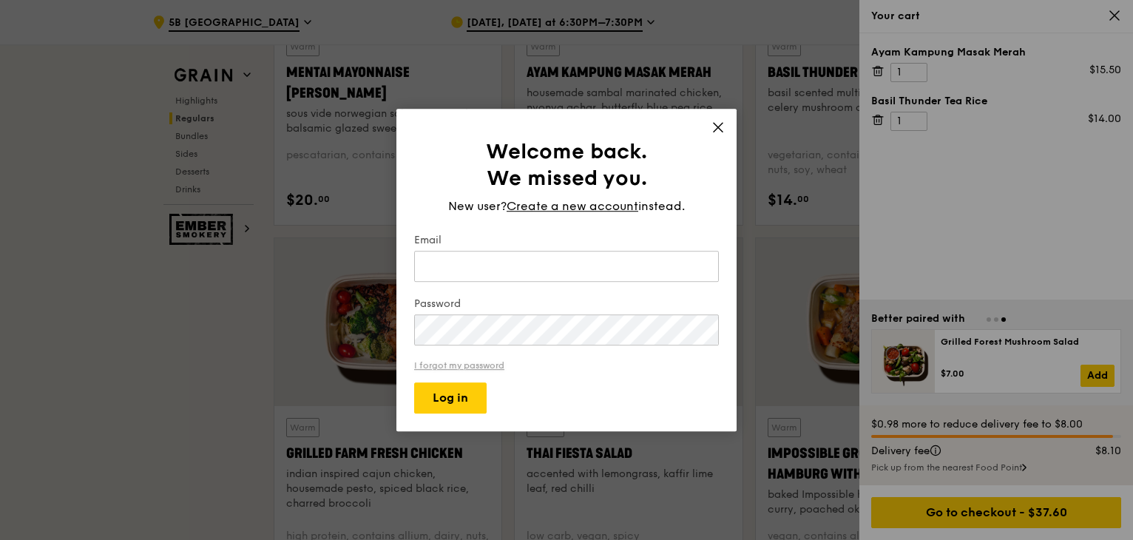
click at [451, 364] on link "I forgot my password" at bounding box center [566, 365] width 305 height 10
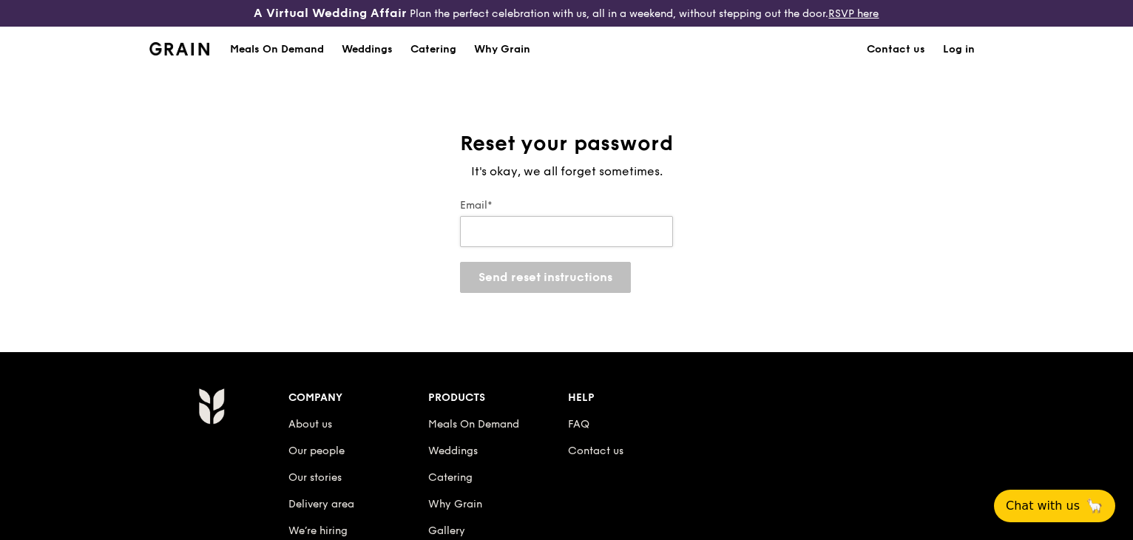
click at [524, 234] on input "Email*" at bounding box center [566, 231] width 213 height 31
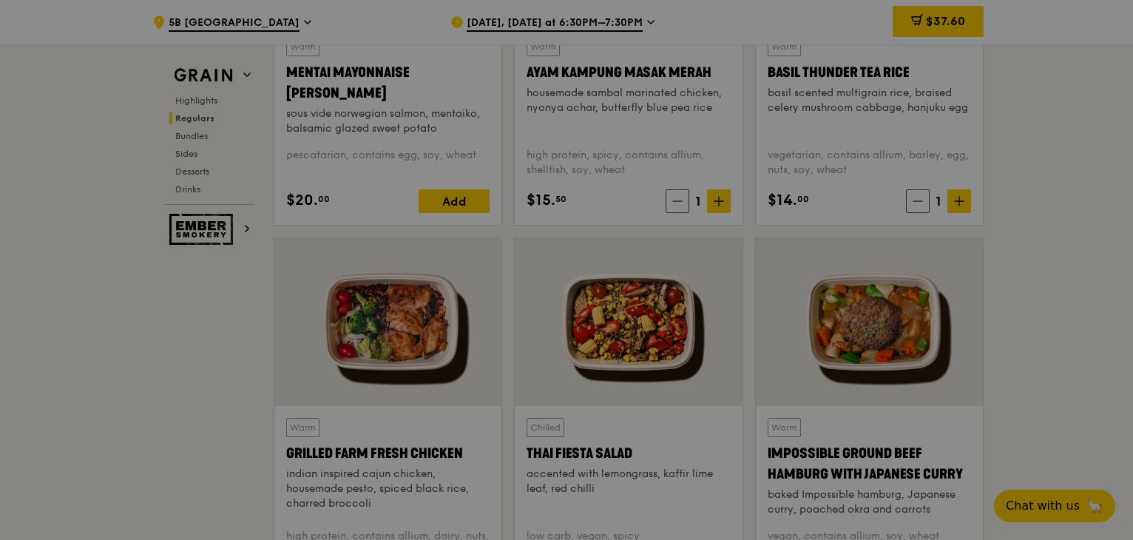
scroll to position [1567, 0]
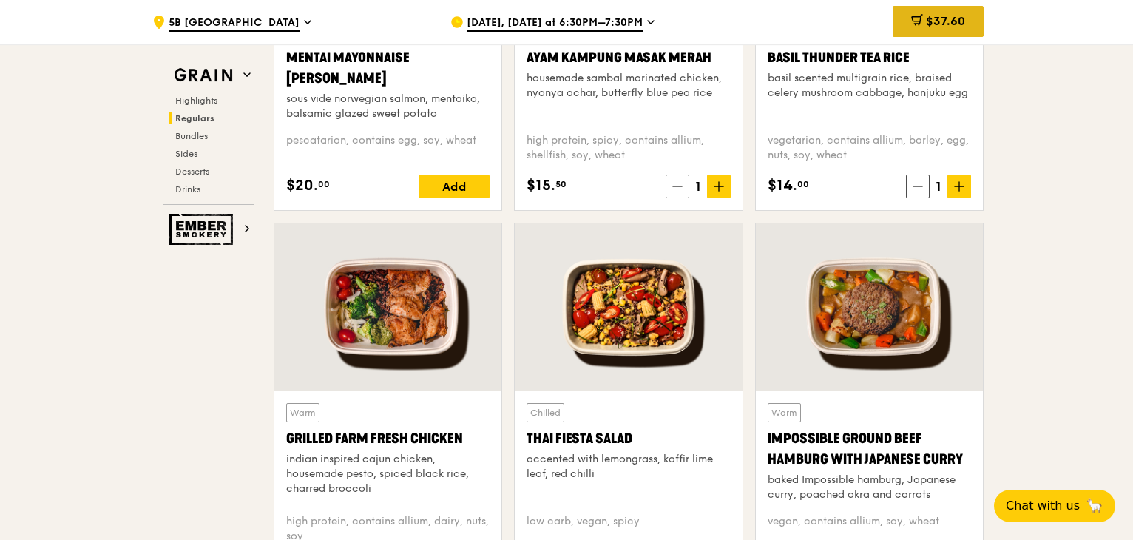
click at [958, 30] on div "$37.60" at bounding box center [937, 21] width 91 height 31
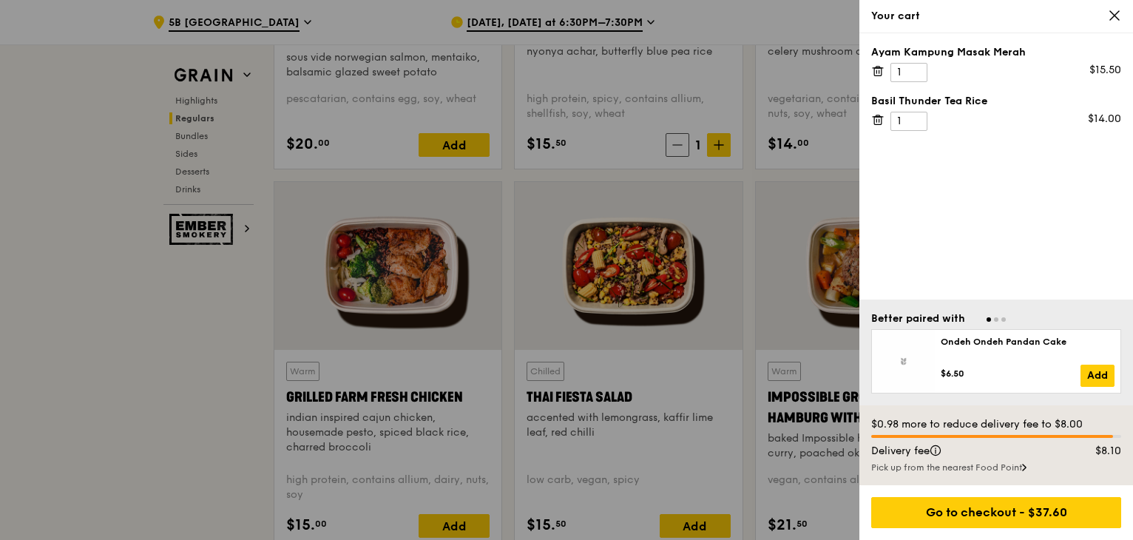
scroll to position [1641, 0]
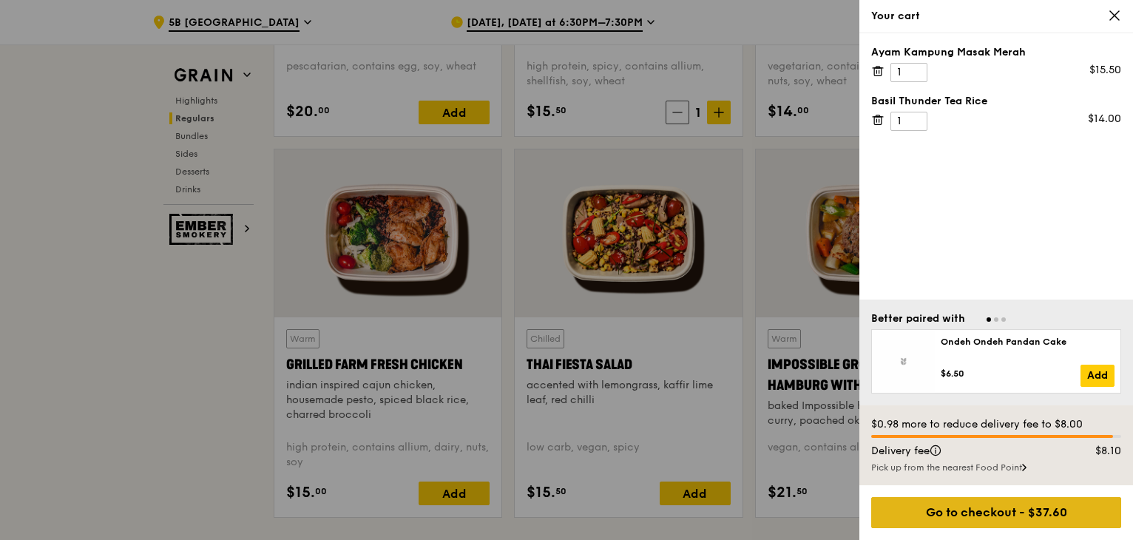
click at [1041, 510] on div "Go to checkout - $37.60" at bounding box center [996, 512] width 250 height 31
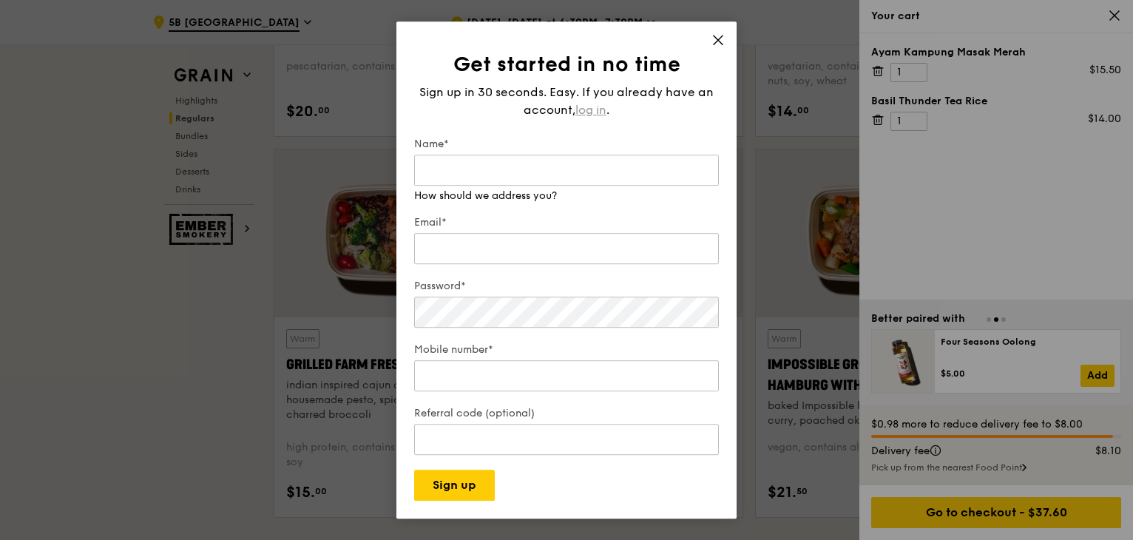
click at [593, 116] on span "log in" at bounding box center [590, 110] width 31 height 18
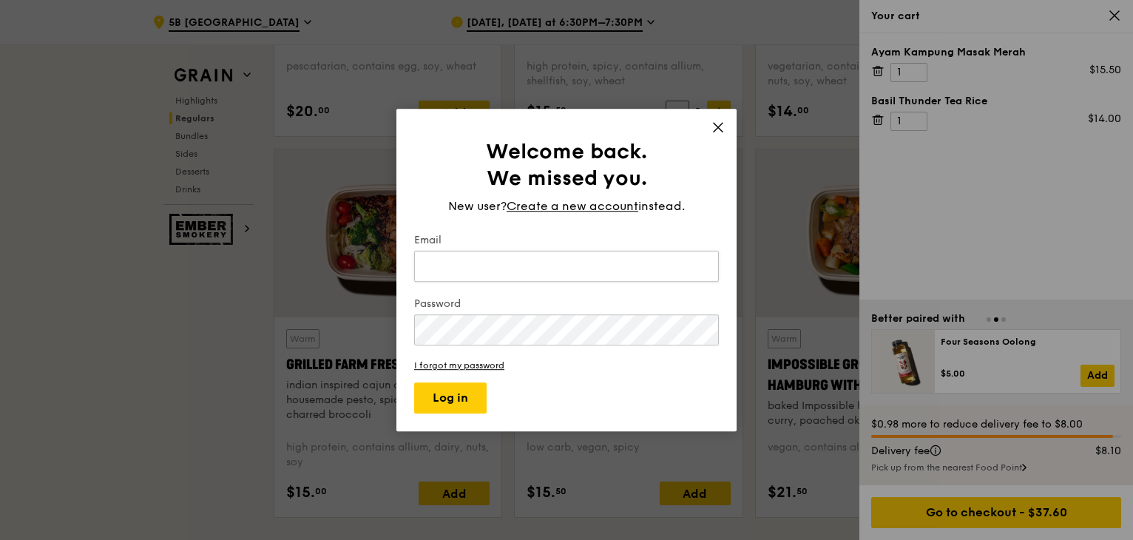
click at [583, 267] on input "Email" at bounding box center [566, 266] width 305 height 31
type input "[PERSON_NAME][EMAIL_ADDRESS][PERSON_NAME][DOMAIN_NAME]"
click at [461, 403] on button "Log in" at bounding box center [450, 397] width 72 height 31
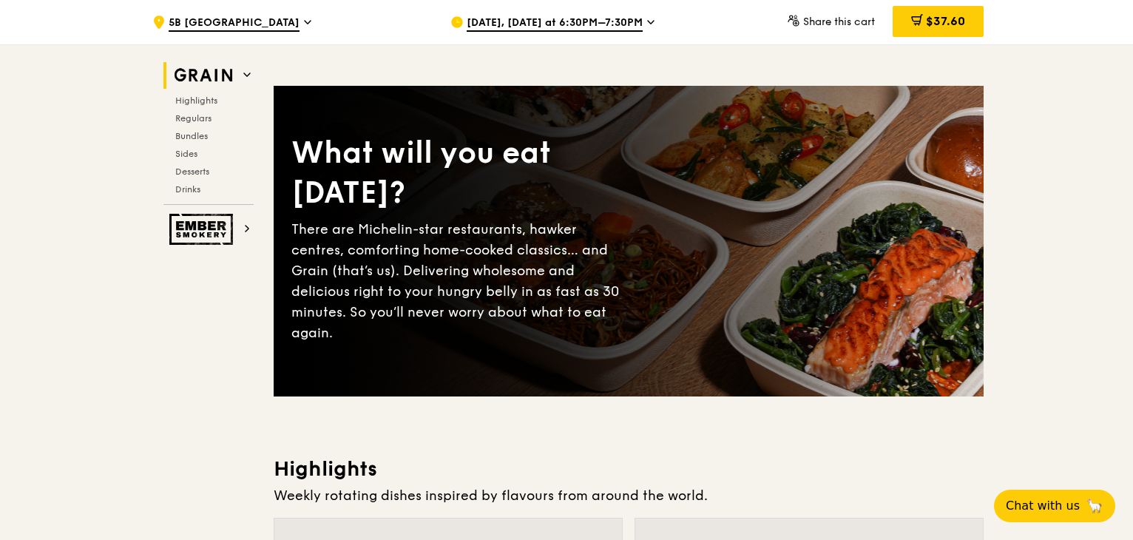
scroll to position [74, 0]
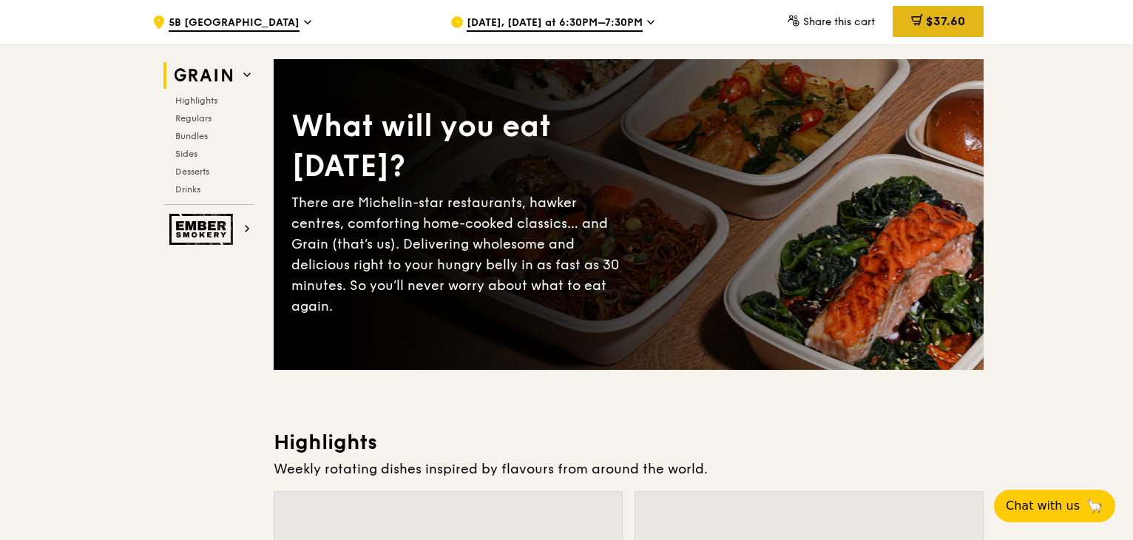
click at [963, 22] on span "$37.60" at bounding box center [945, 21] width 39 height 14
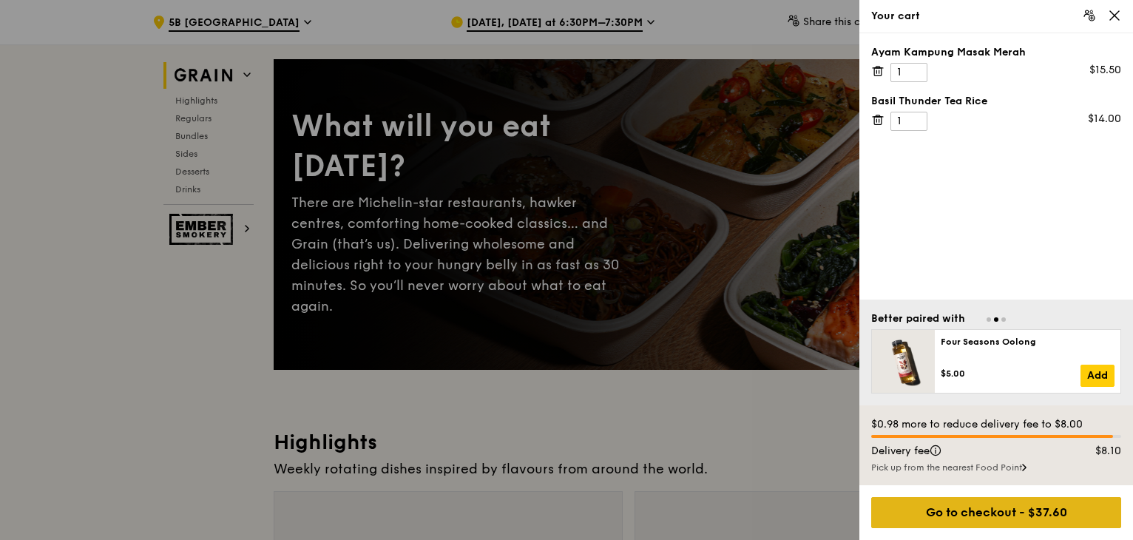
click at [1032, 501] on div "Go to checkout - $37.60" at bounding box center [996, 512] width 250 height 31
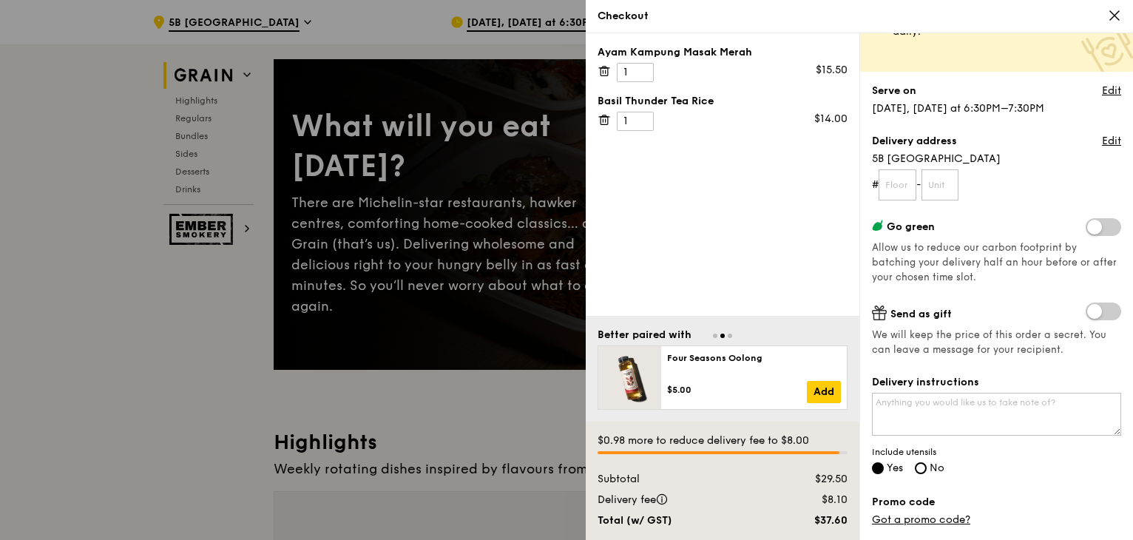
scroll to position [0, 0]
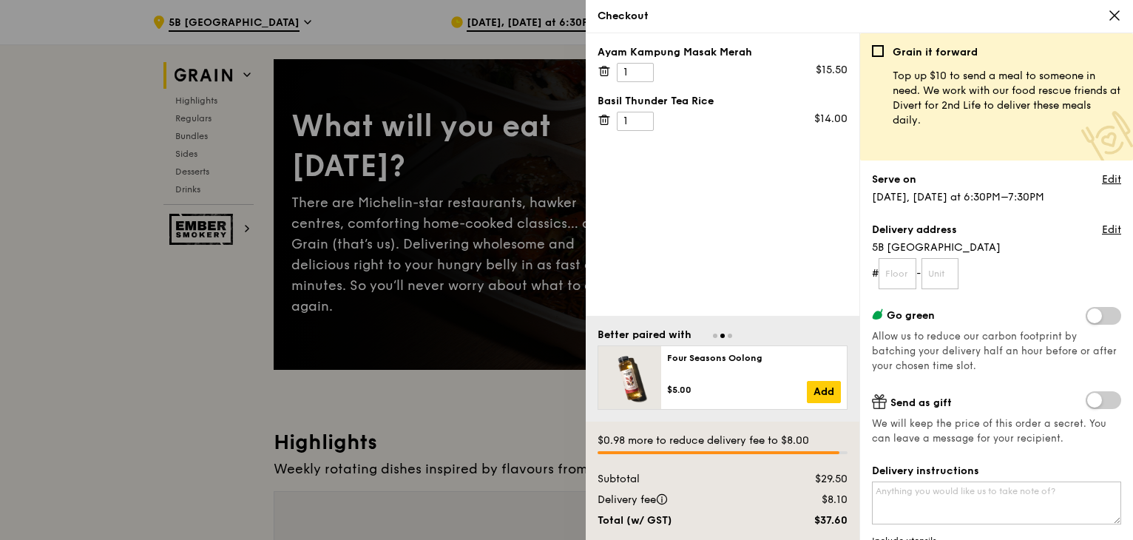
click at [1099, 319] on span at bounding box center [1102, 316] width 35 height 18
click at [1088, 317] on input "checkbox" at bounding box center [1088, 317] width 0 height 0
click at [910, 272] on input "text" at bounding box center [897, 273] width 38 height 31
type input "12"
type input "04"
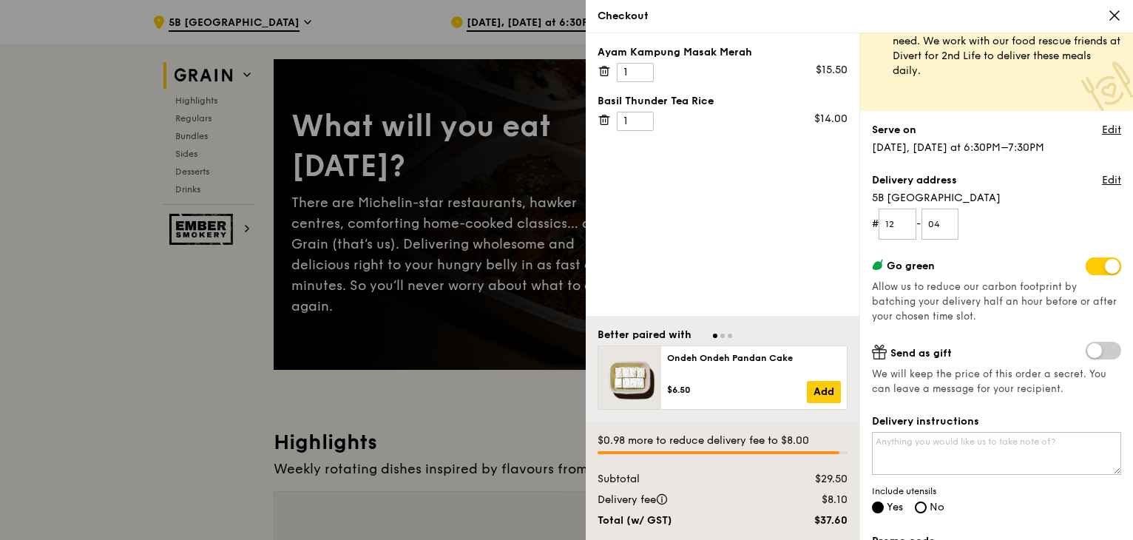
scroll to position [74, 0]
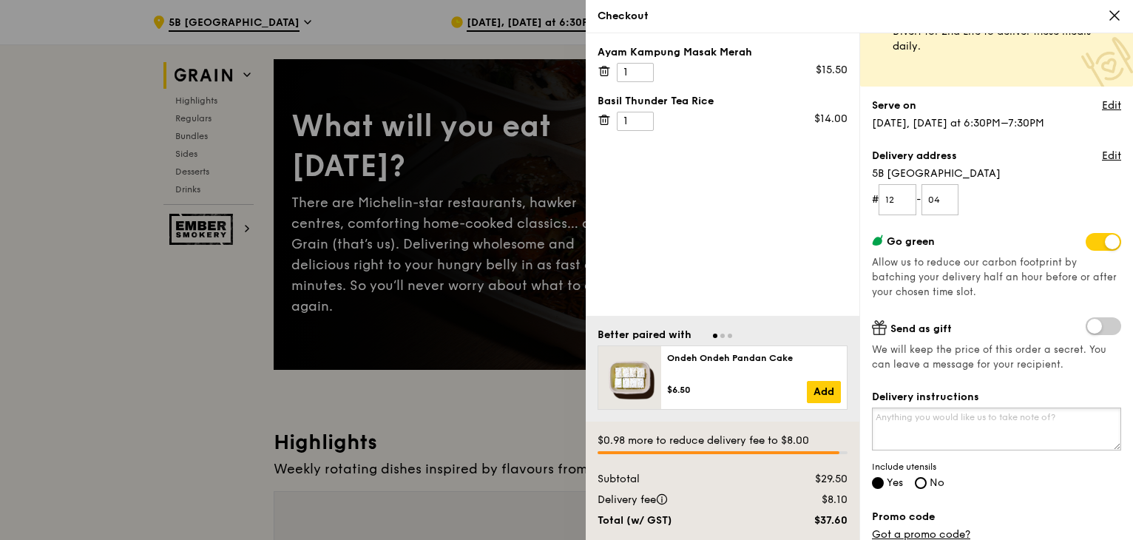
click at [972, 427] on textarea "Delivery instructions" at bounding box center [996, 428] width 249 height 43
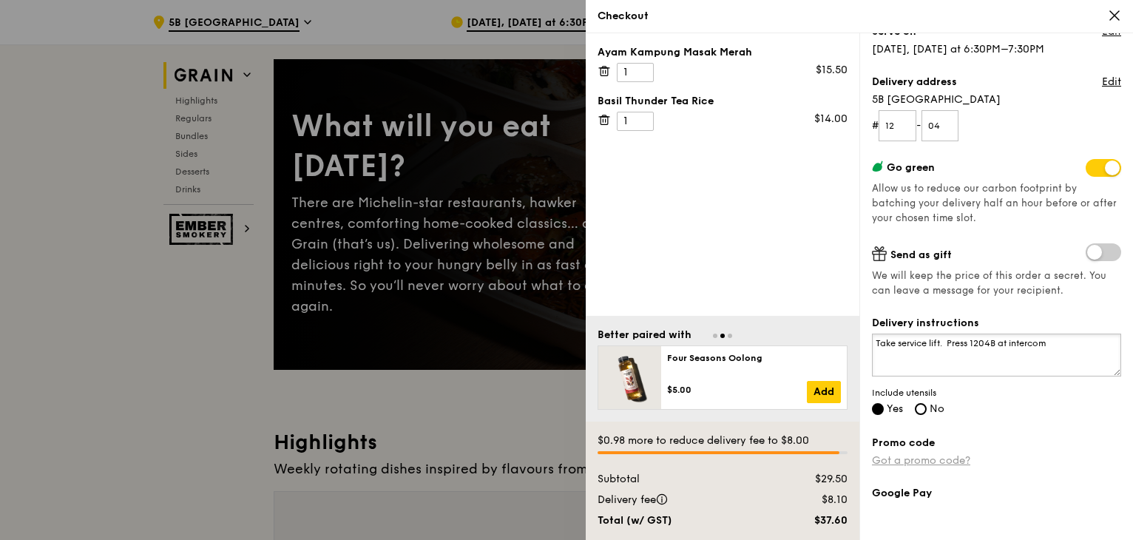
scroll to position [222, 0]
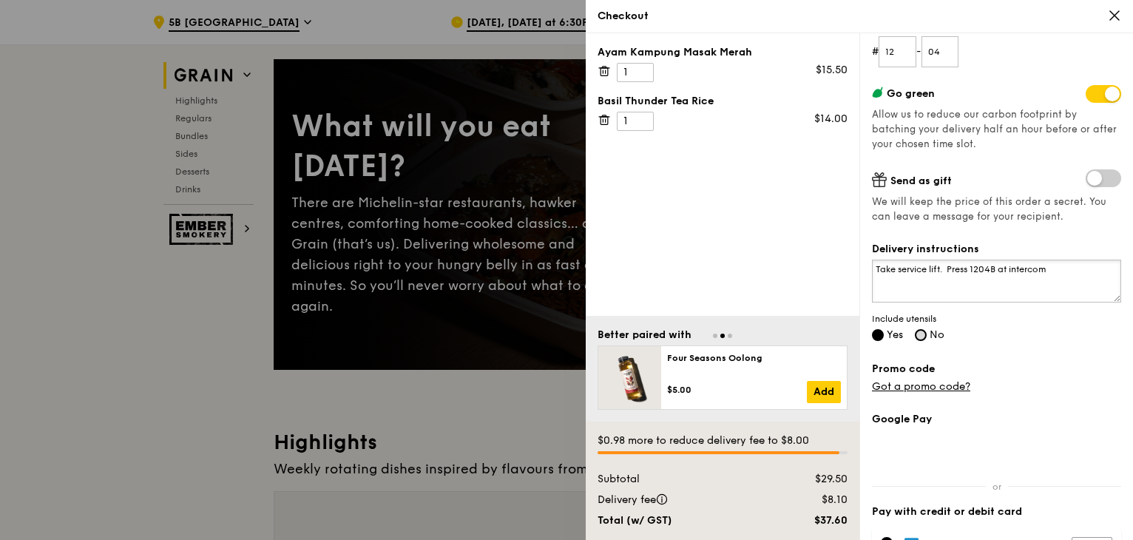
type textarea "Take service lift. Press 1204B at intercom"
click at [926, 336] on input "No" at bounding box center [920, 335] width 12 height 12
radio input "true"
radio input "false"
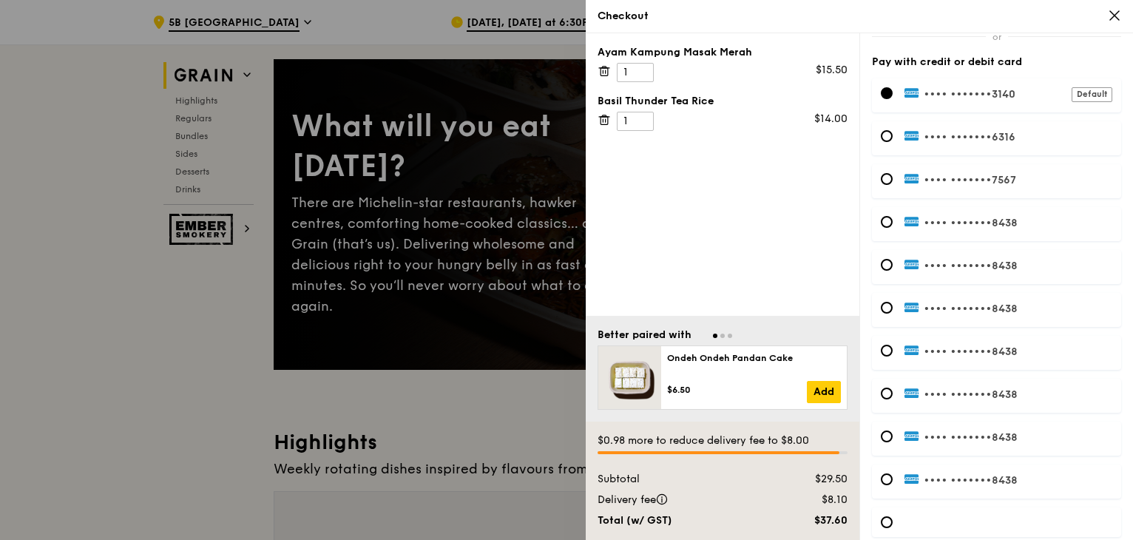
scroll to position [591, 0]
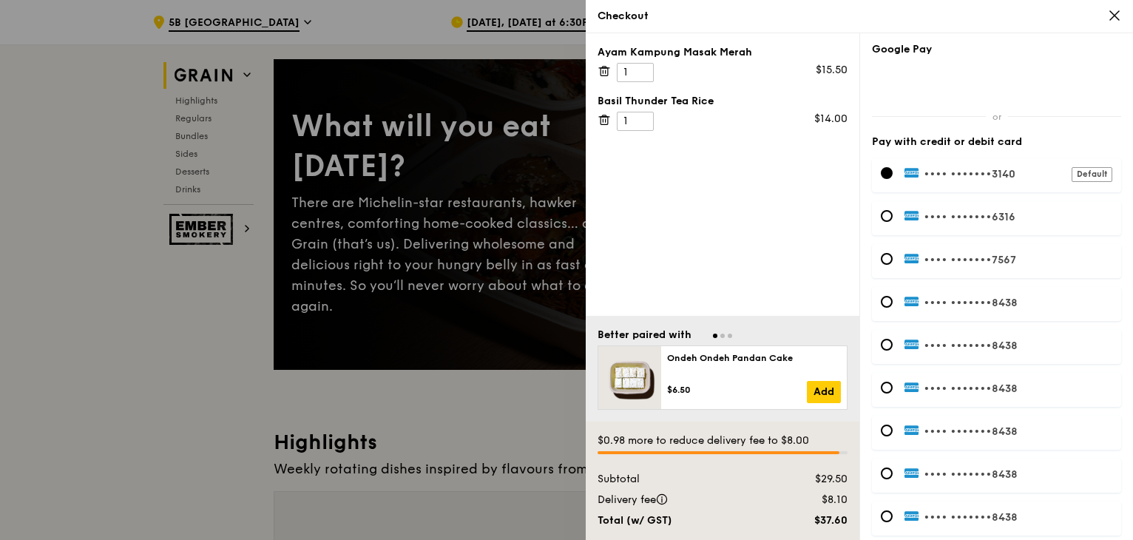
click at [1005, 169] on label "•••• •••••• •3140 Default" at bounding box center [1008, 173] width 208 height 13
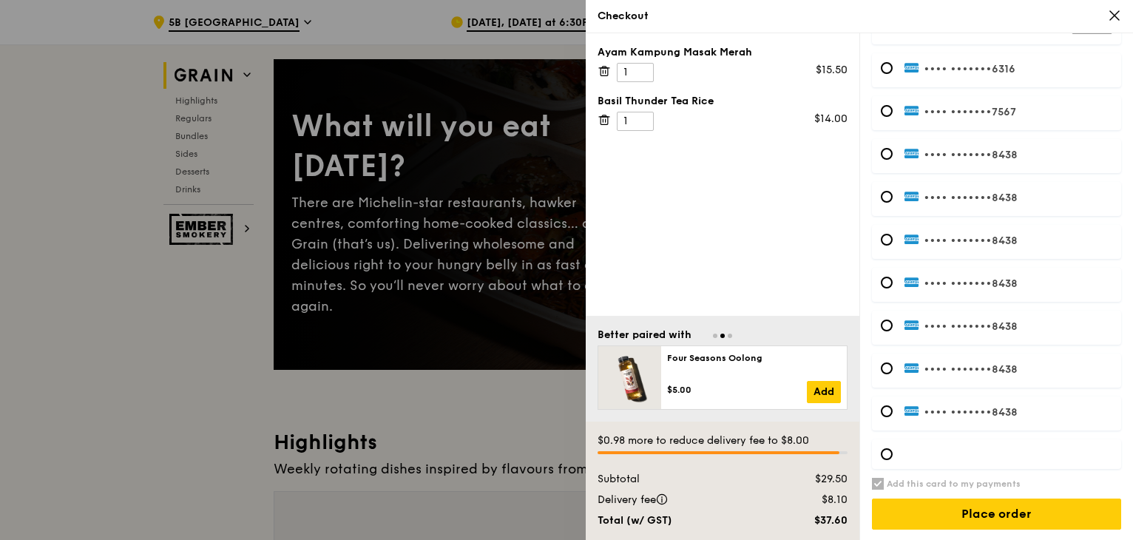
scroll to position [740, 0]
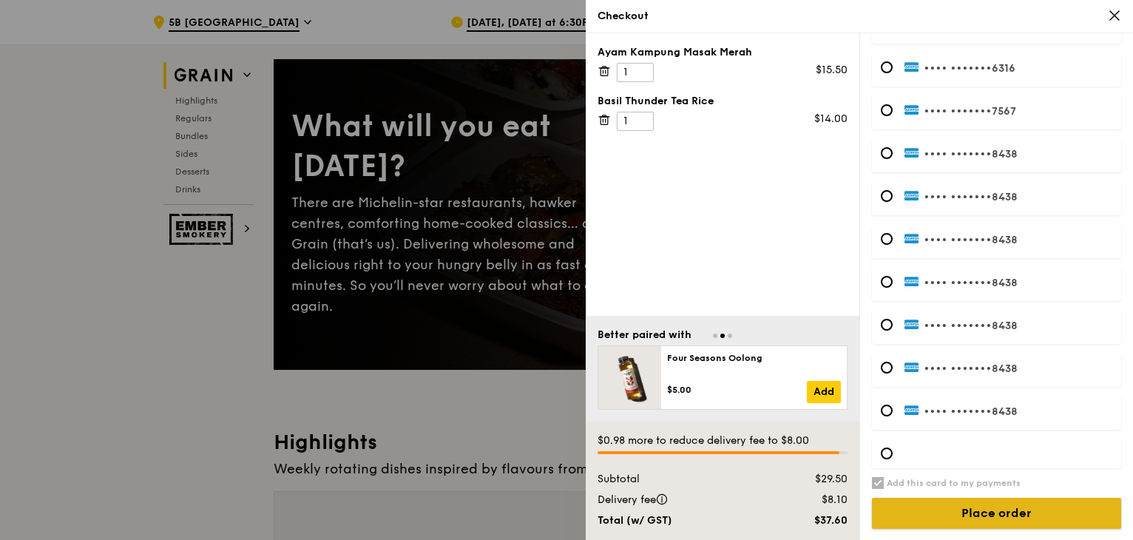
click at [1021, 509] on input "Place order" at bounding box center [996, 513] width 249 height 31
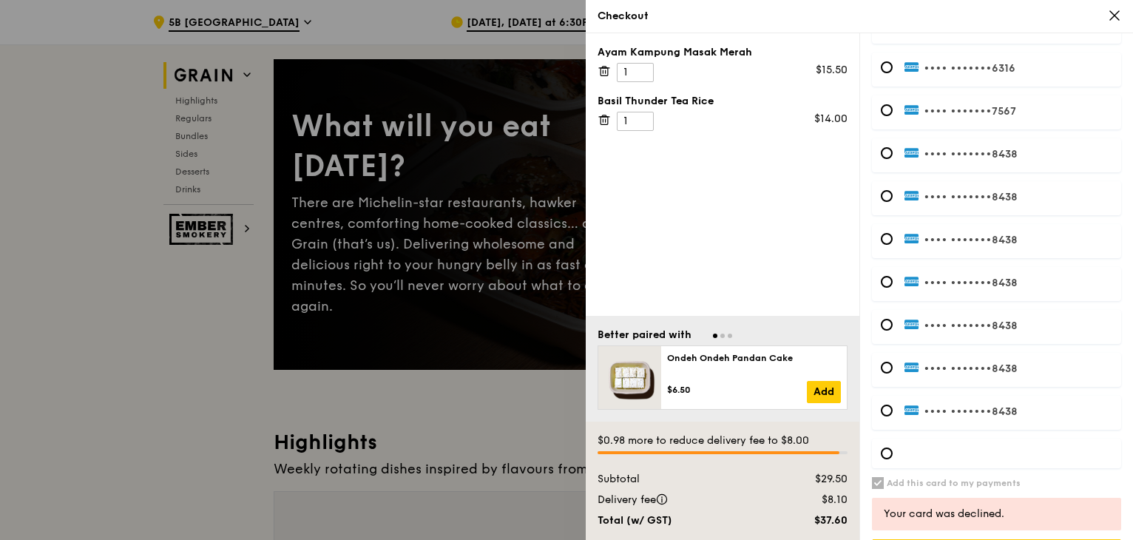
click at [892, 450] on div at bounding box center [996, 453] width 249 height 30
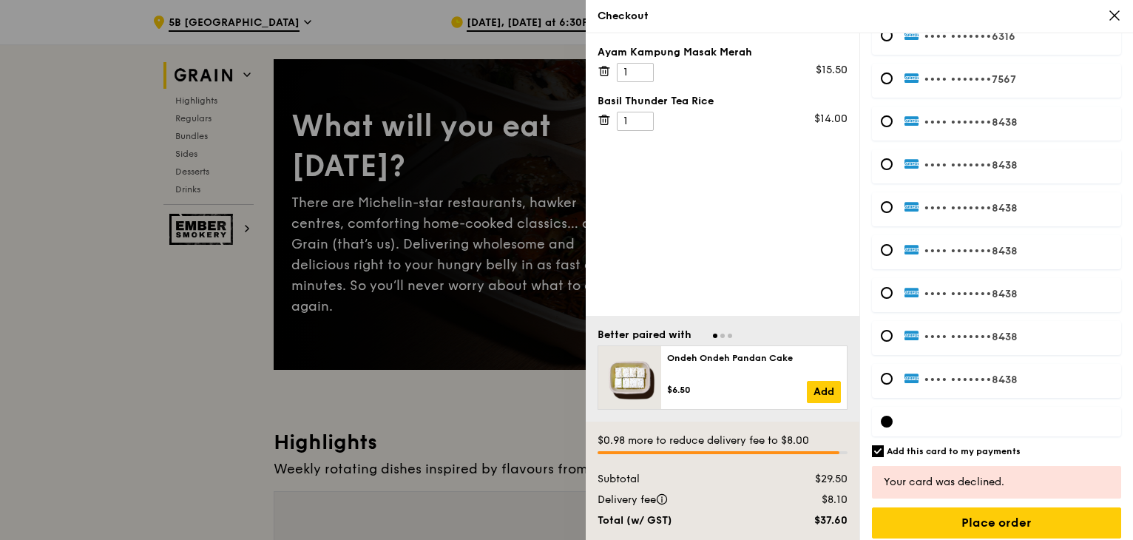
scroll to position [781, 0]
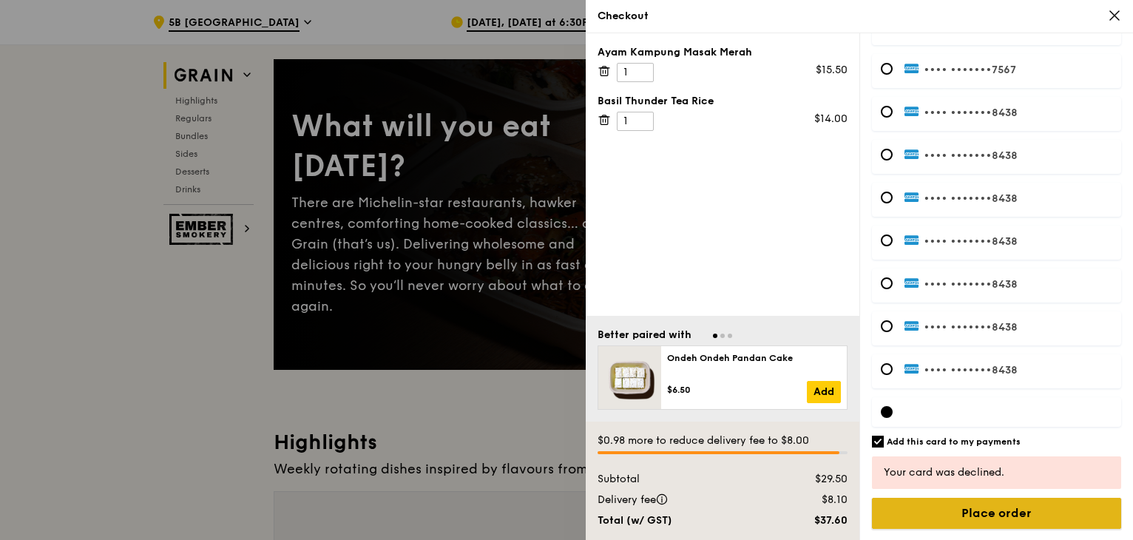
click at [971, 507] on input "Place order" at bounding box center [996, 513] width 249 height 31
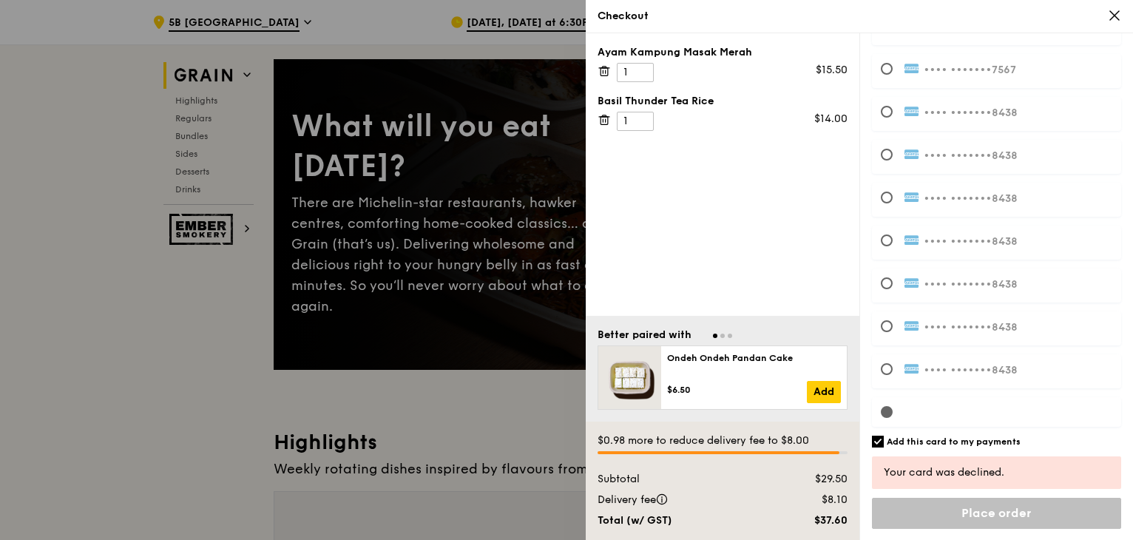
scroll to position [740, 0]
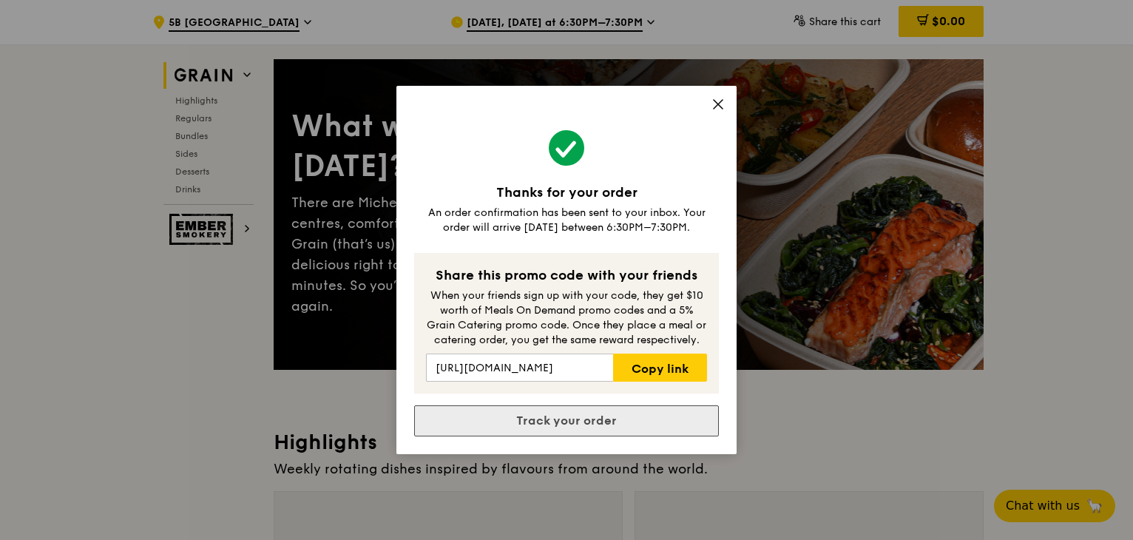
click at [617, 418] on link "Track your order" at bounding box center [566, 420] width 305 height 31
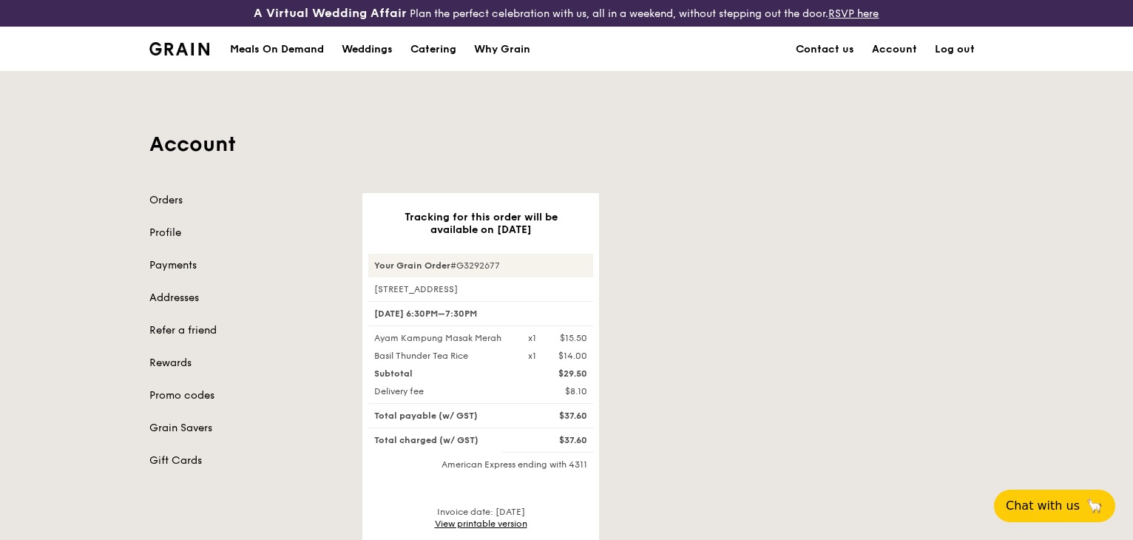
scroll to position [74, 0]
